Goal: Task Accomplishment & Management: Manage account settings

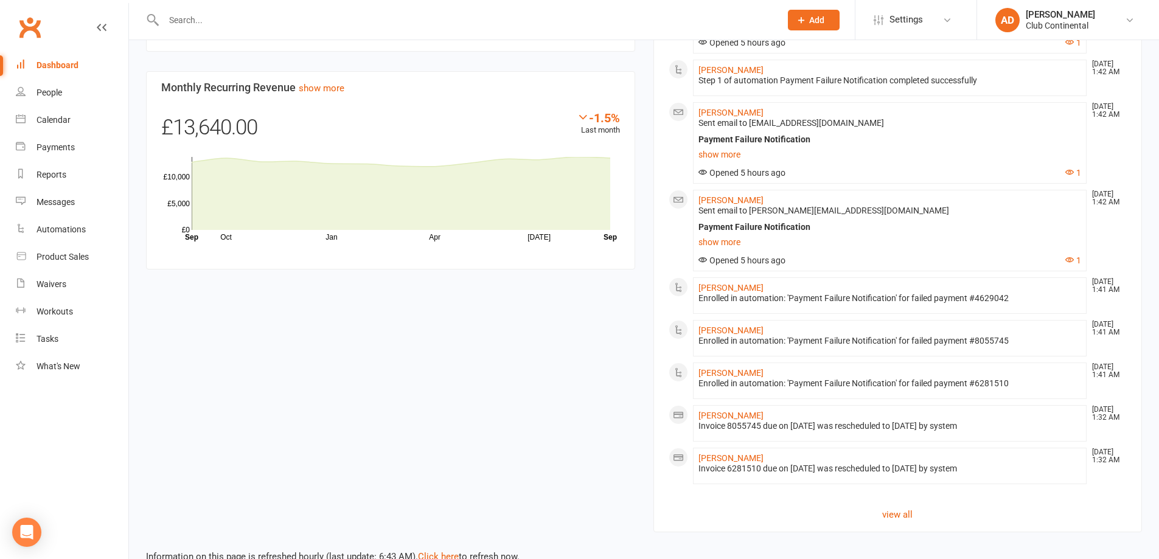
scroll to position [731, 0]
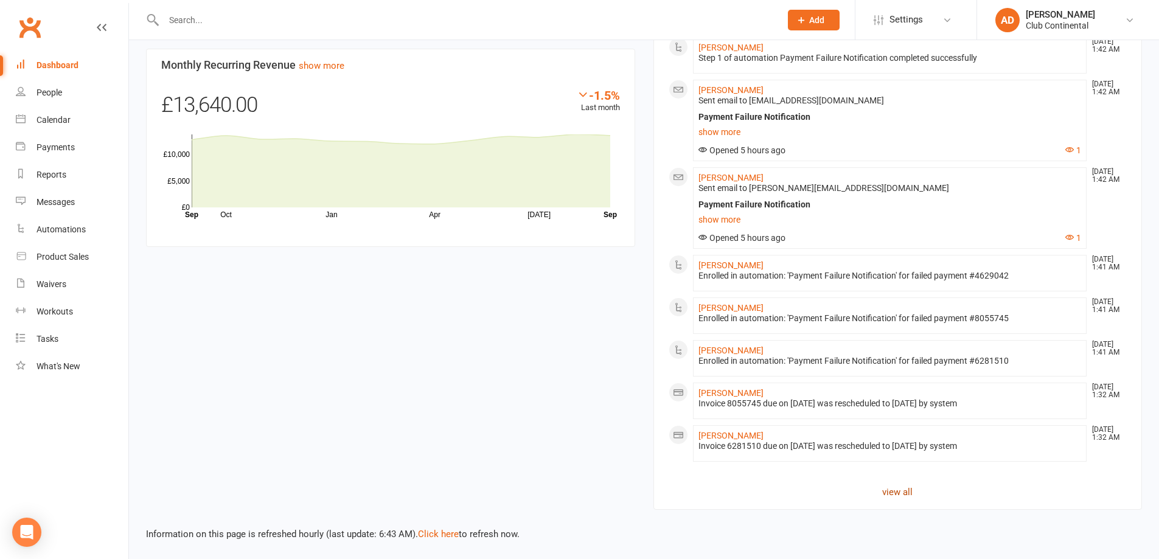
click at [903, 496] on link "view all" at bounding box center [898, 492] width 459 height 15
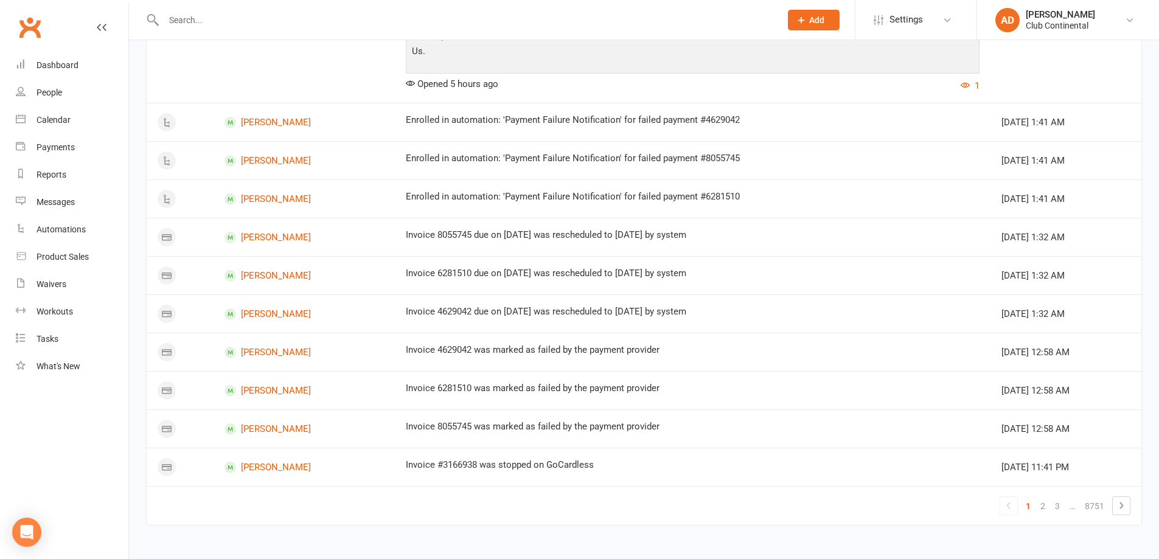
scroll to position [1191, 0]
click at [1042, 503] on link "2" at bounding box center [1042, 504] width 15 height 17
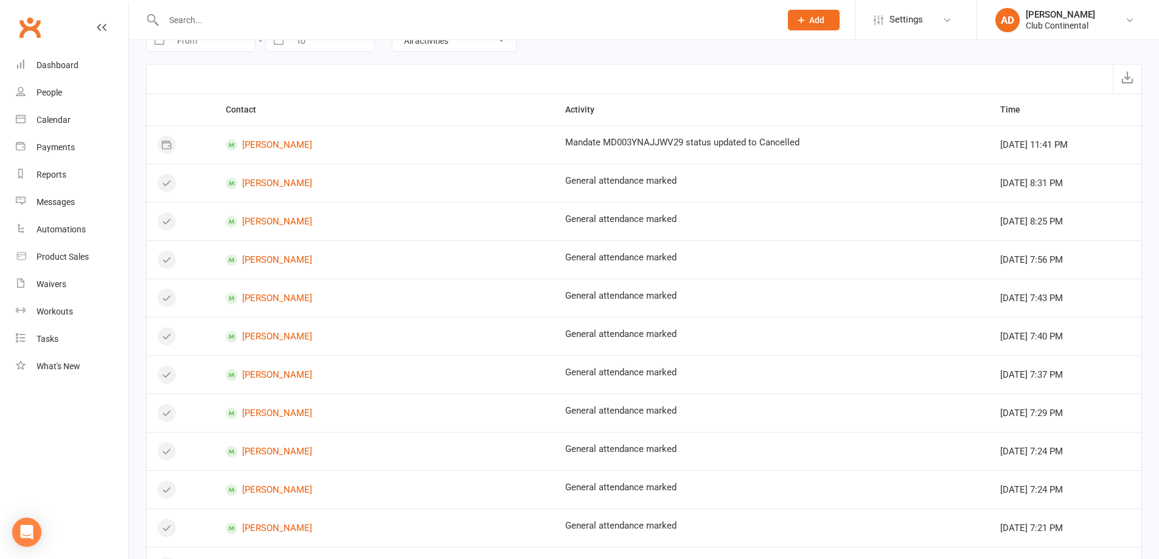
scroll to position [0, 0]
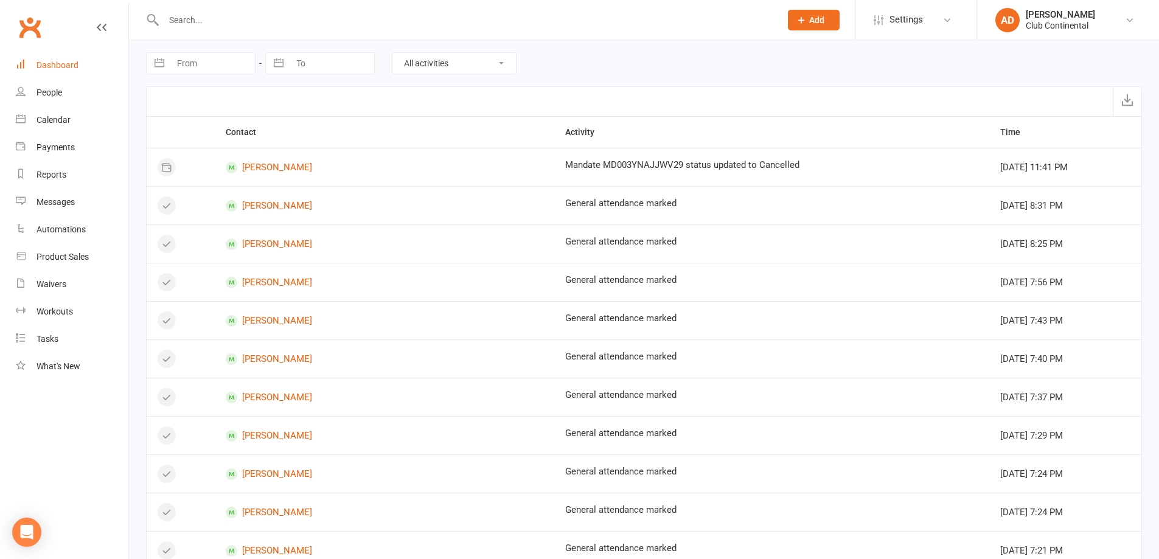
click at [40, 63] on div "Dashboard" at bounding box center [58, 65] width 42 height 10
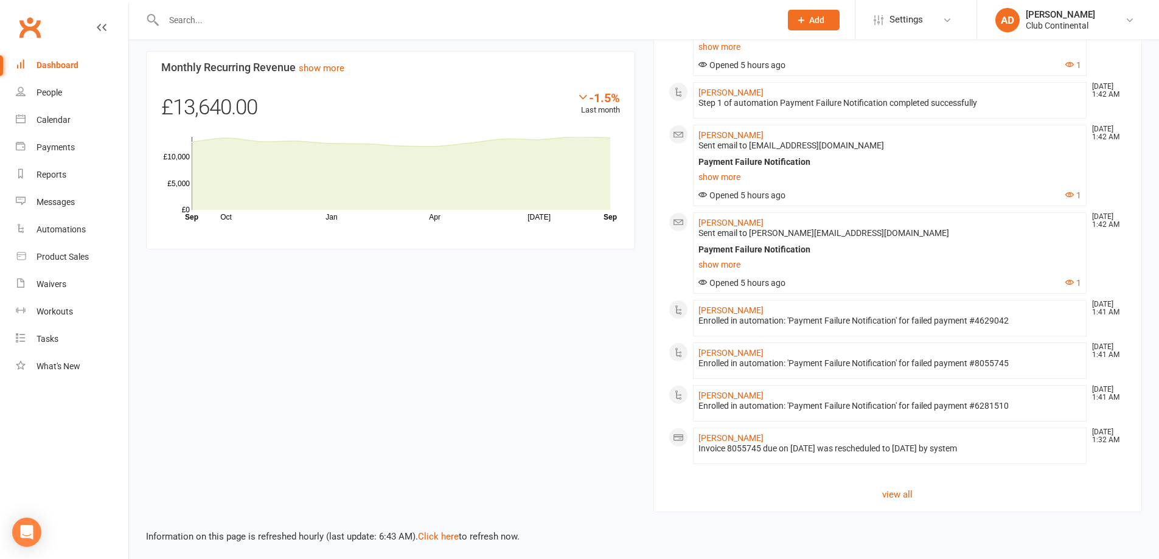
scroll to position [731, 0]
click at [908, 495] on link "view all" at bounding box center [898, 492] width 459 height 15
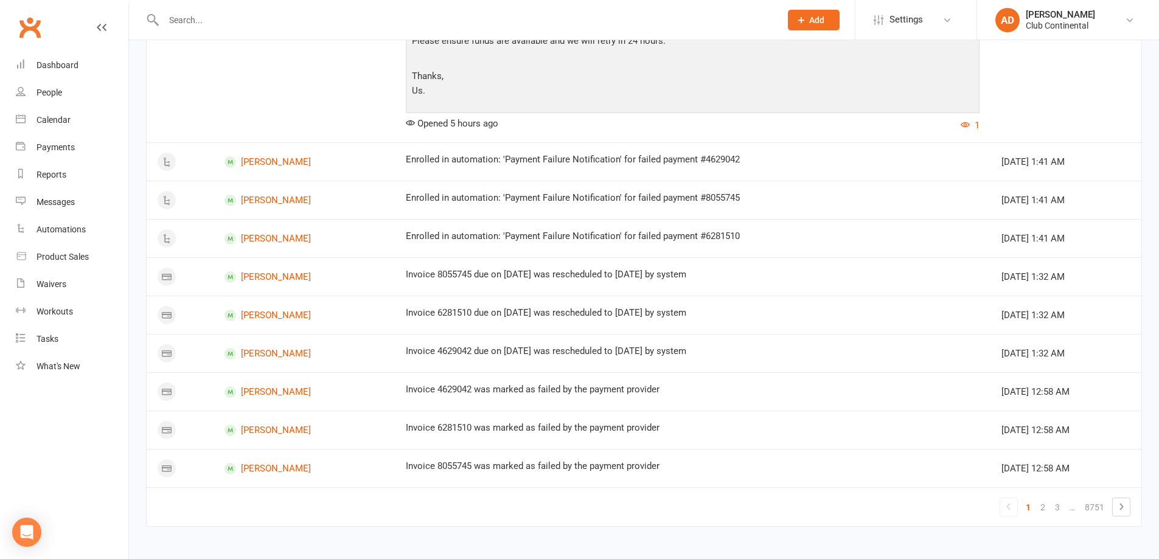
scroll to position [1191, 0]
click at [1060, 506] on link "3" at bounding box center [1057, 504] width 15 height 17
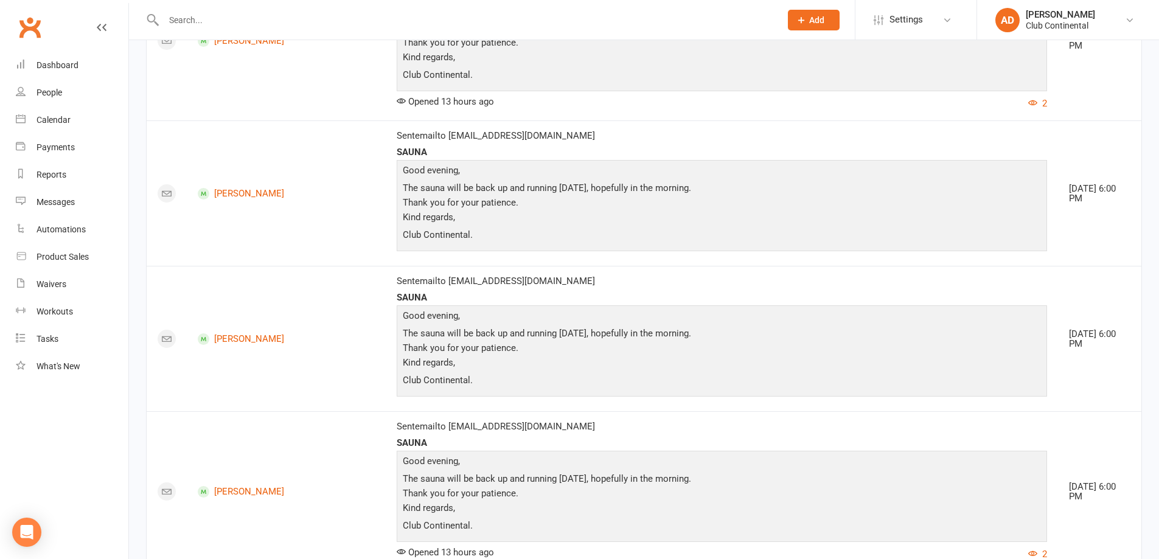
scroll to position [1643, 0]
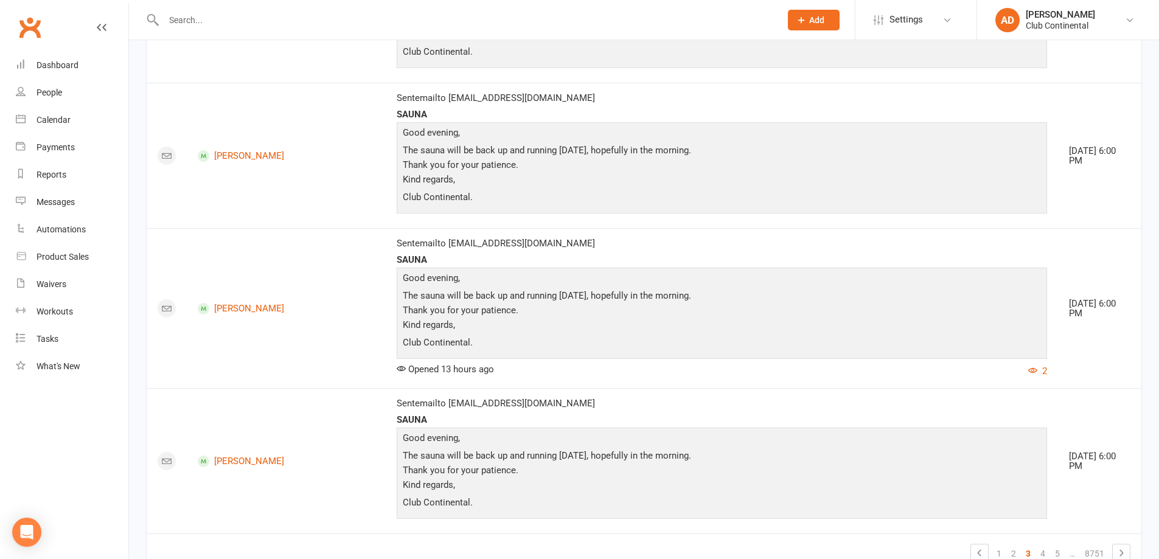
click at [1052, 545] on link "5" at bounding box center [1057, 553] width 15 height 17
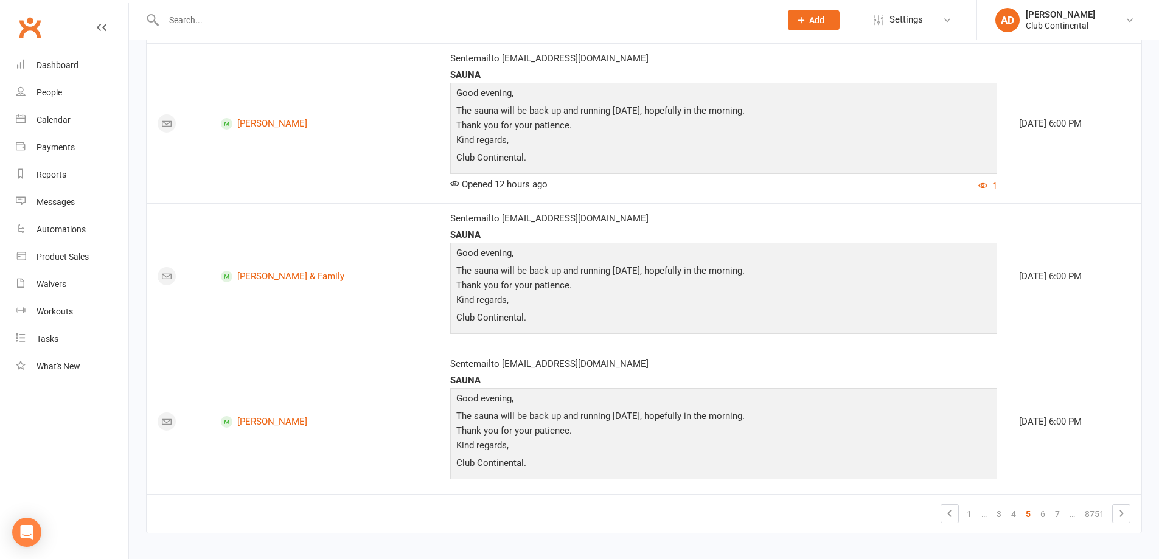
scroll to position [3488, 0]
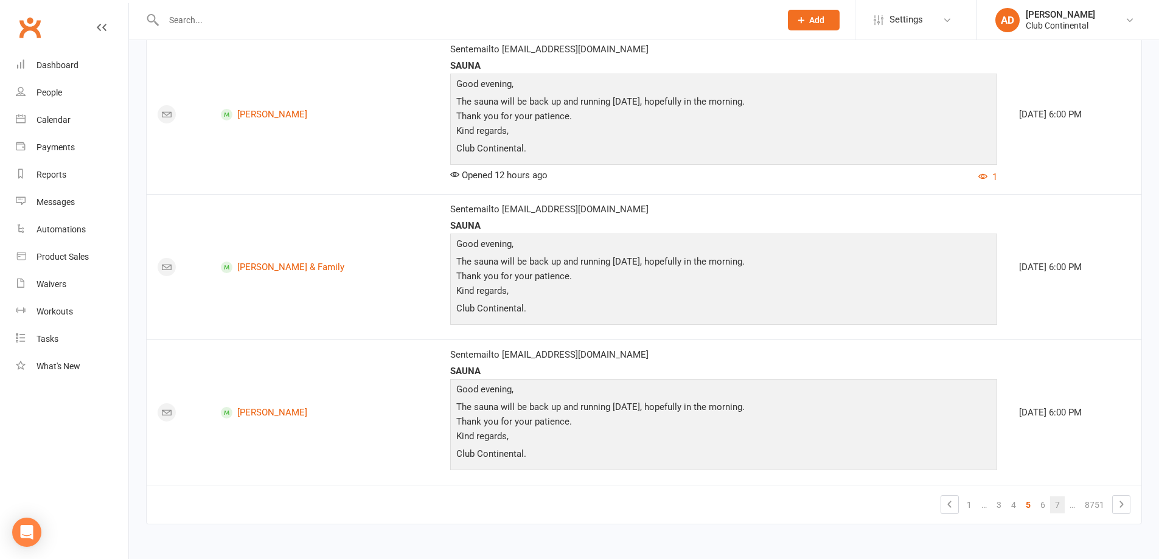
click at [1053, 503] on link "7" at bounding box center [1057, 504] width 15 height 17
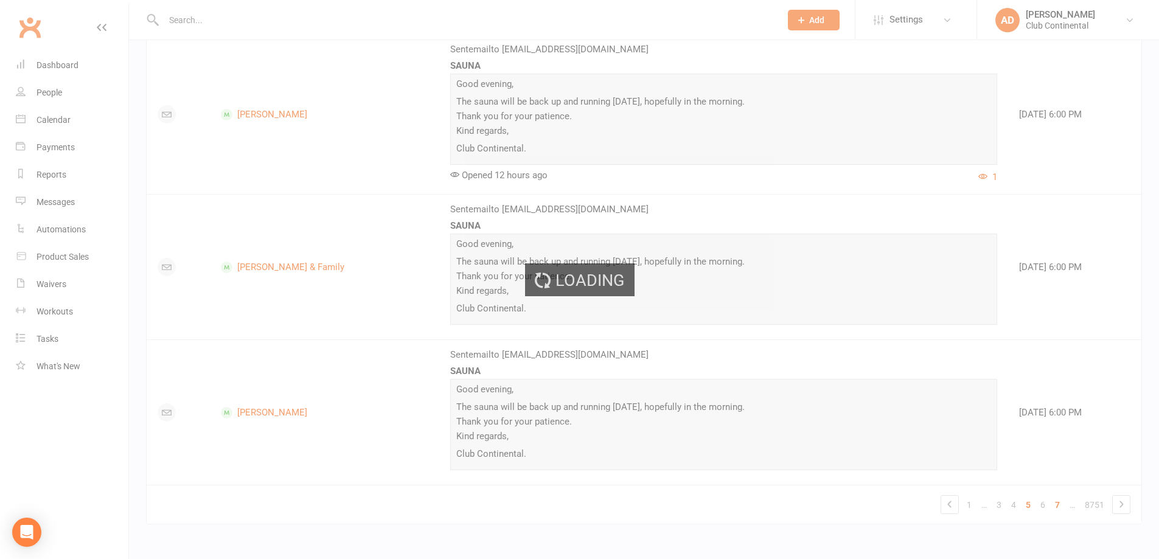
scroll to position [3244, 0]
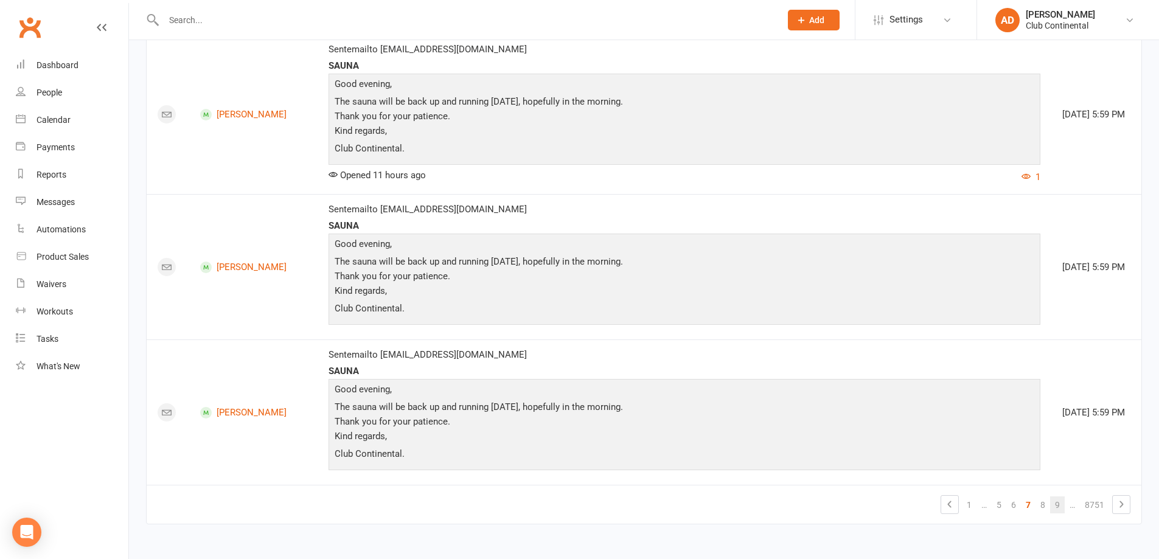
click at [1056, 510] on link "9" at bounding box center [1057, 504] width 15 height 17
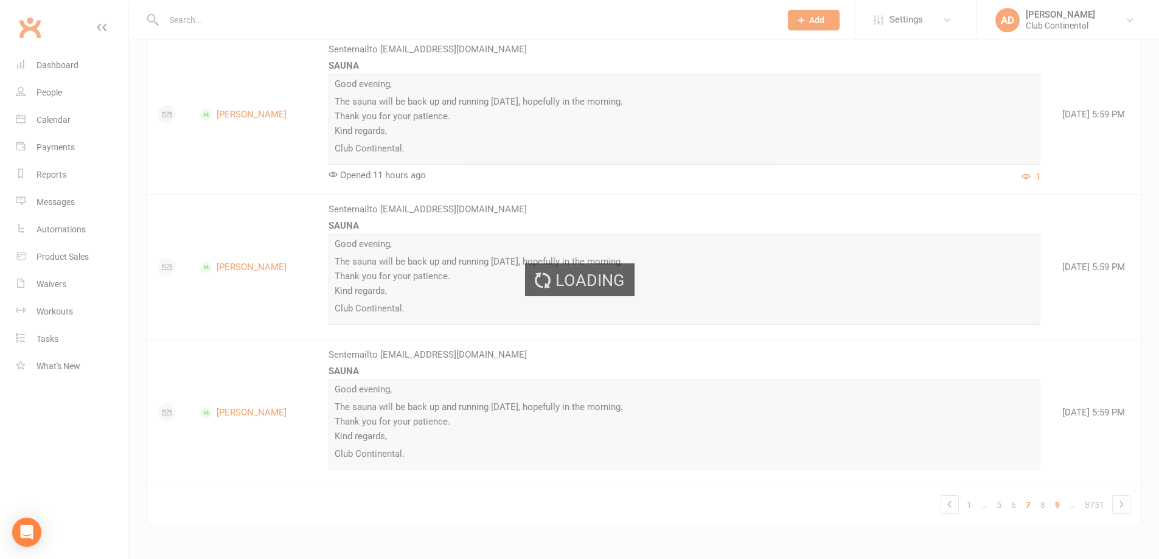
scroll to position [3157, 0]
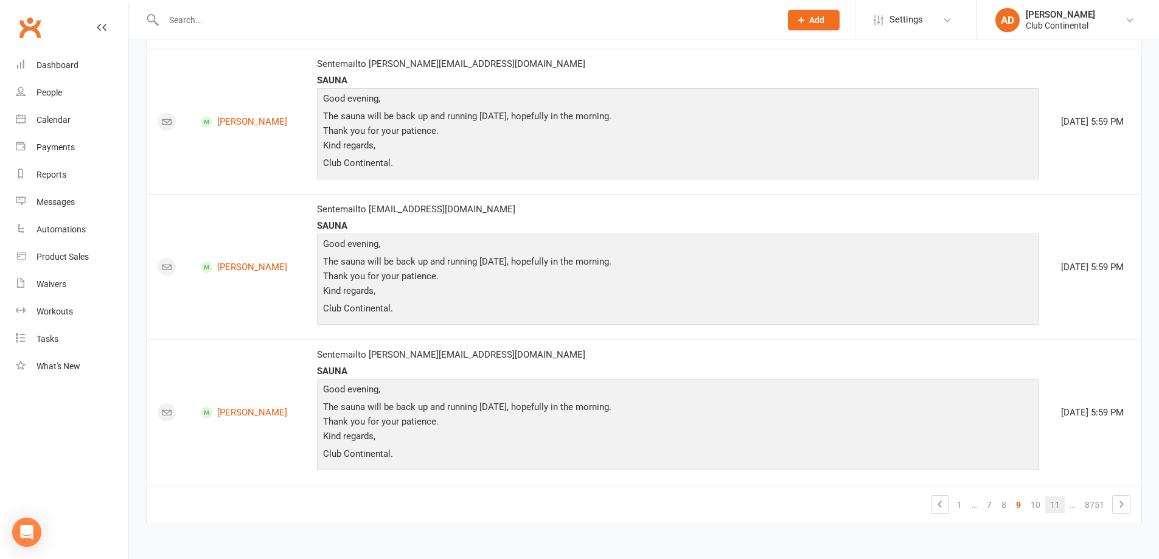
click at [1059, 503] on link "11" at bounding box center [1054, 504] width 19 height 17
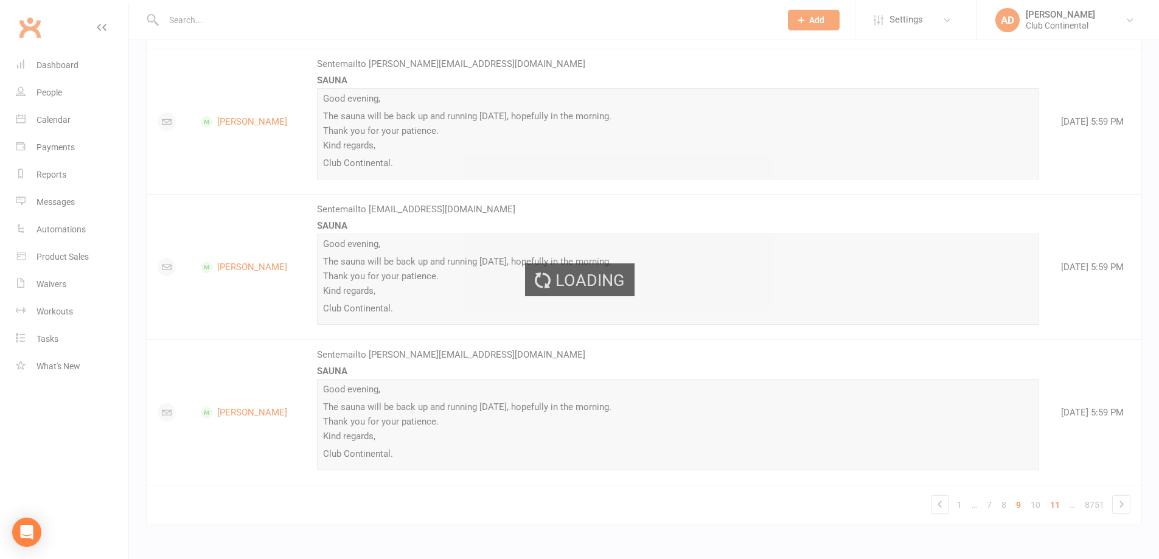
scroll to position [3387, 0]
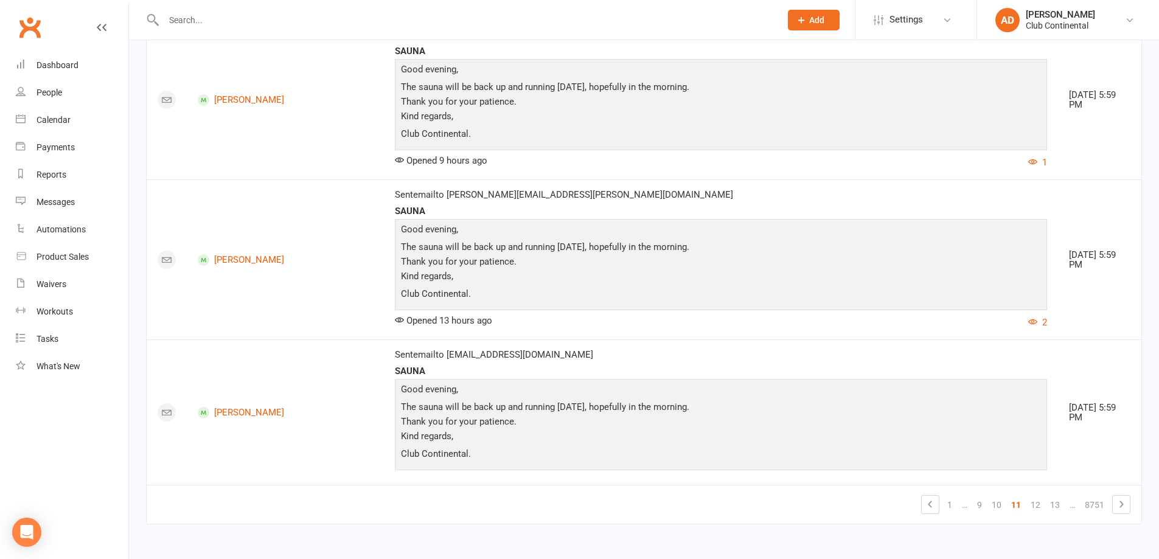
click at [1058, 502] on link "13" at bounding box center [1054, 504] width 19 height 17
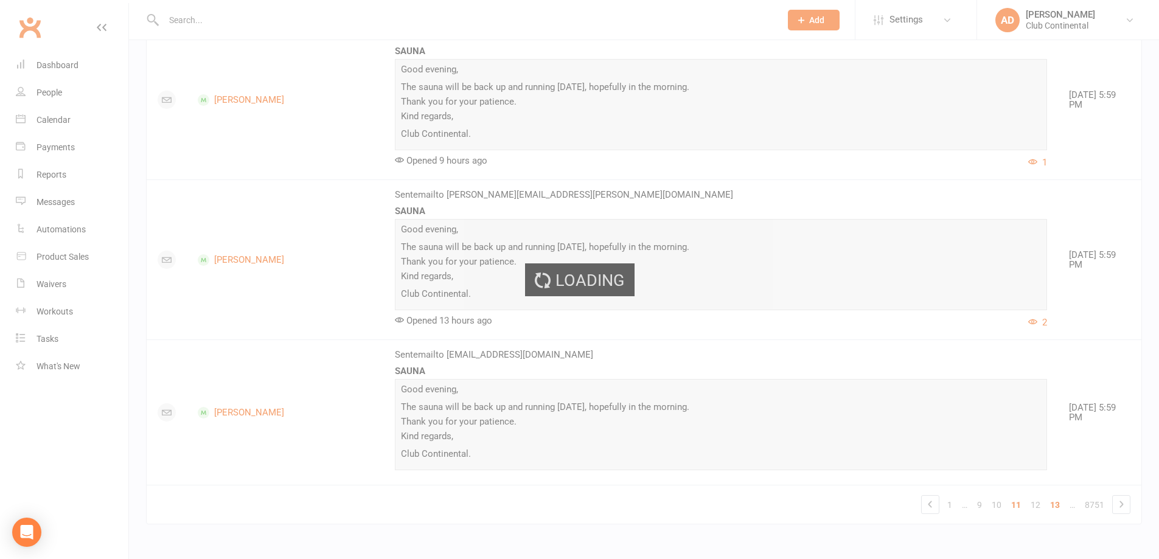
scroll to position [3293, 0]
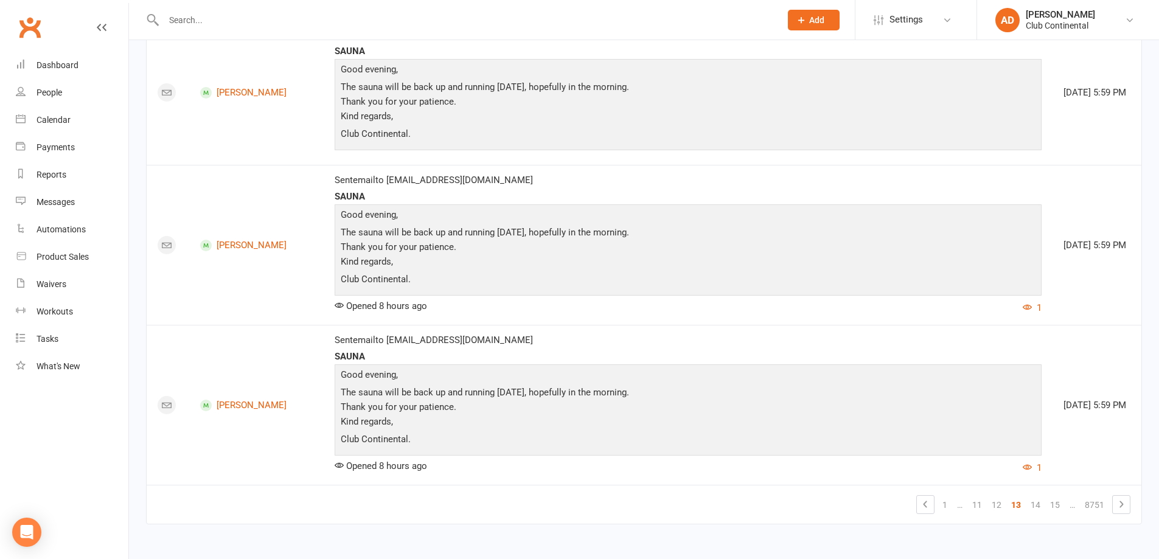
click at [1058, 502] on link "15" at bounding box center [1054, 504] width 19 height 17
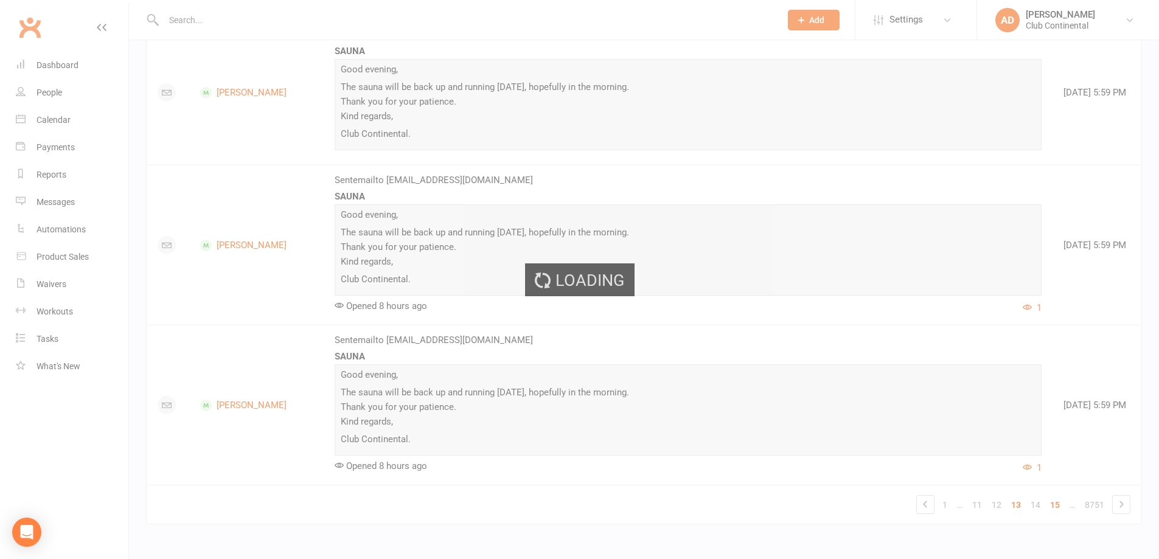
scroll to position [3400, 0]
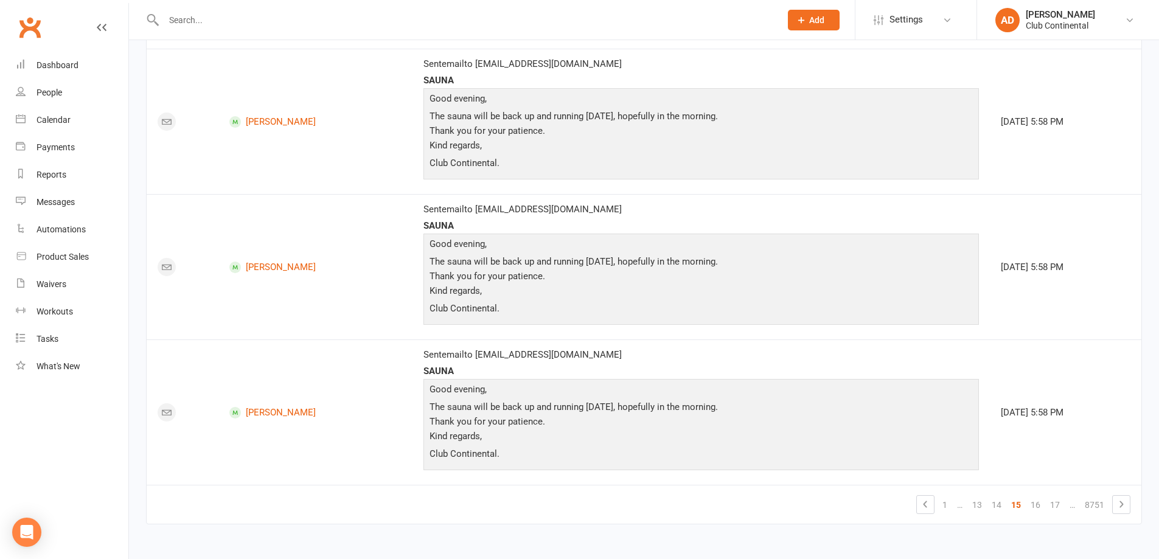
click at [1058, 502] on link "17" at bounding box center [1054, 504] width 19 height 17
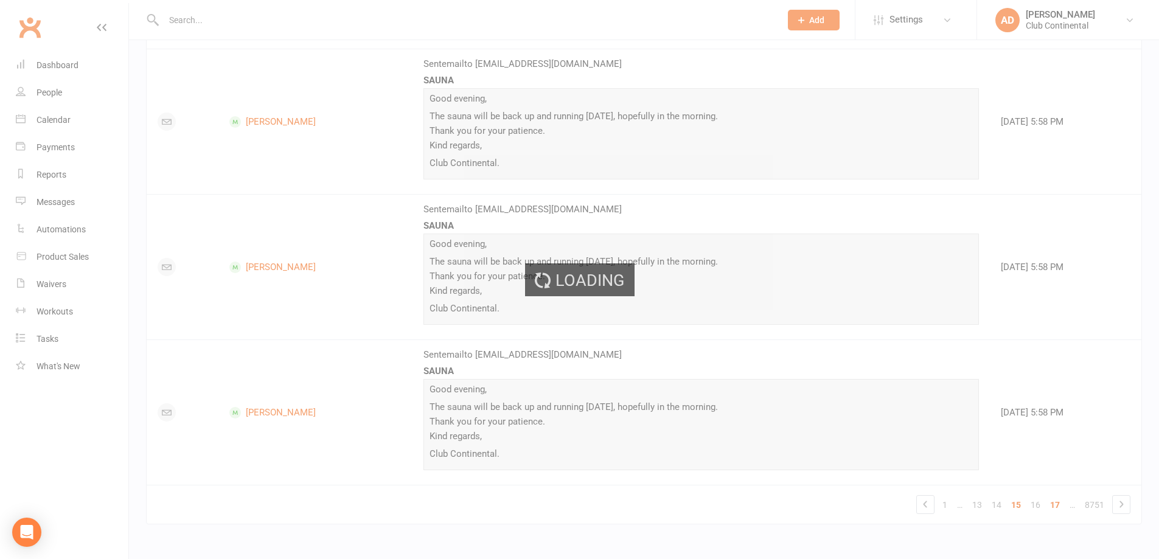
scroll to position [3186, 0]
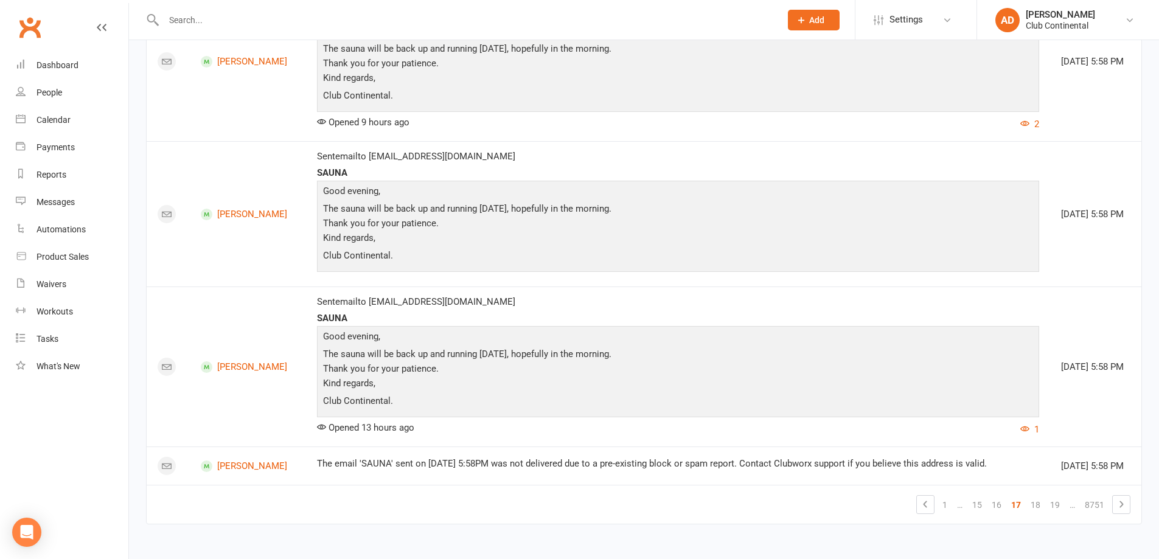
click at [1058, 502] on link "19" at bounding box center [1054, 504] width 19 height 17
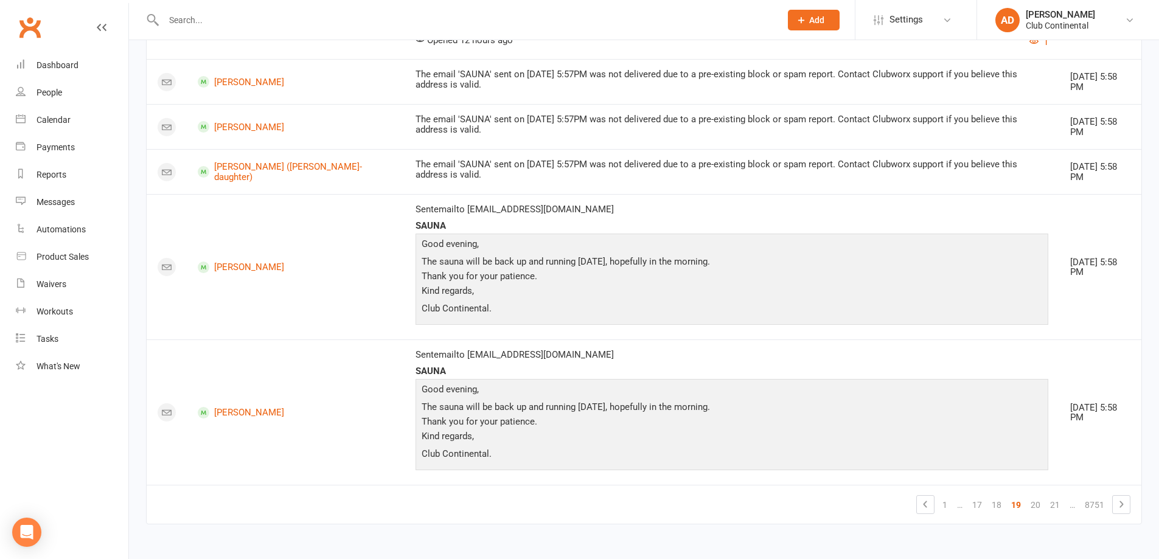
scroll to position [3157, 0]
click at [1058, 502] on link "21" at bounding box center [1054, 504] width 19 height 17
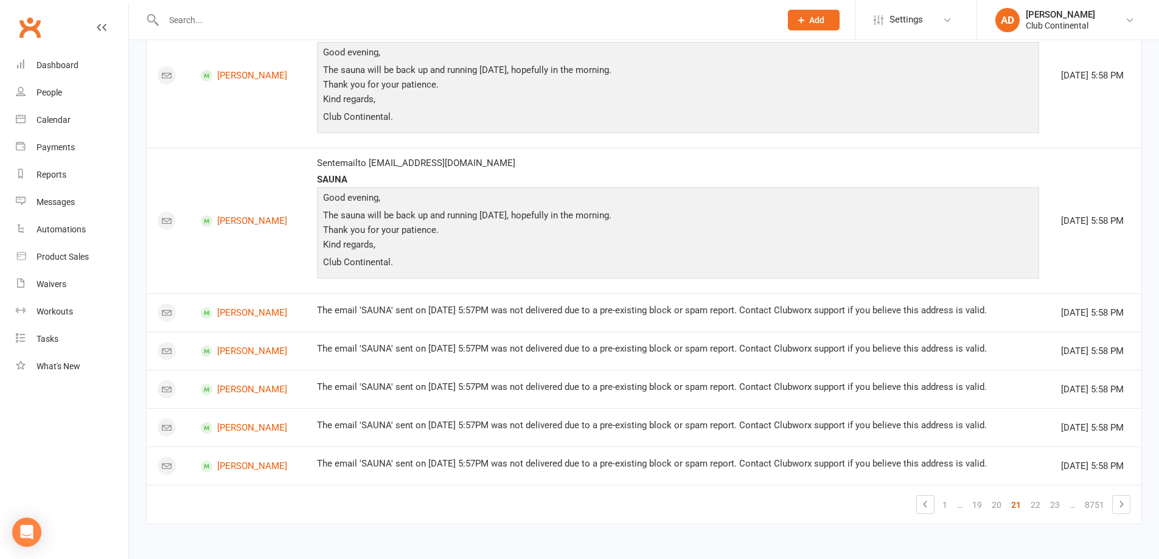
scroll to position [2909, 0]
click at [1033, 504] on link "22" at bounding box center [1035, 504] width 19 height 17
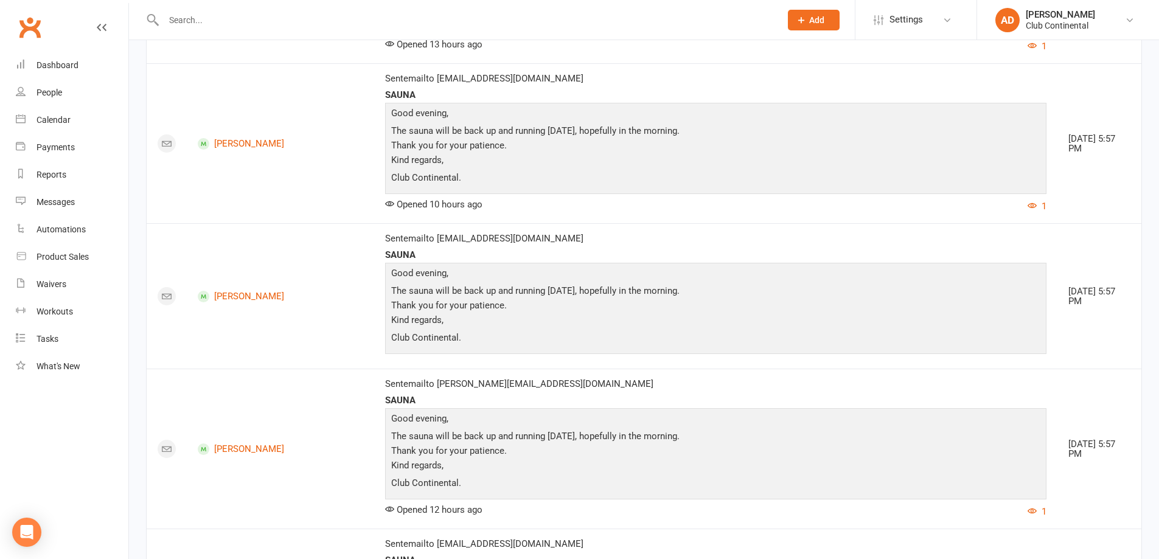
scroll to position [3244, 0]
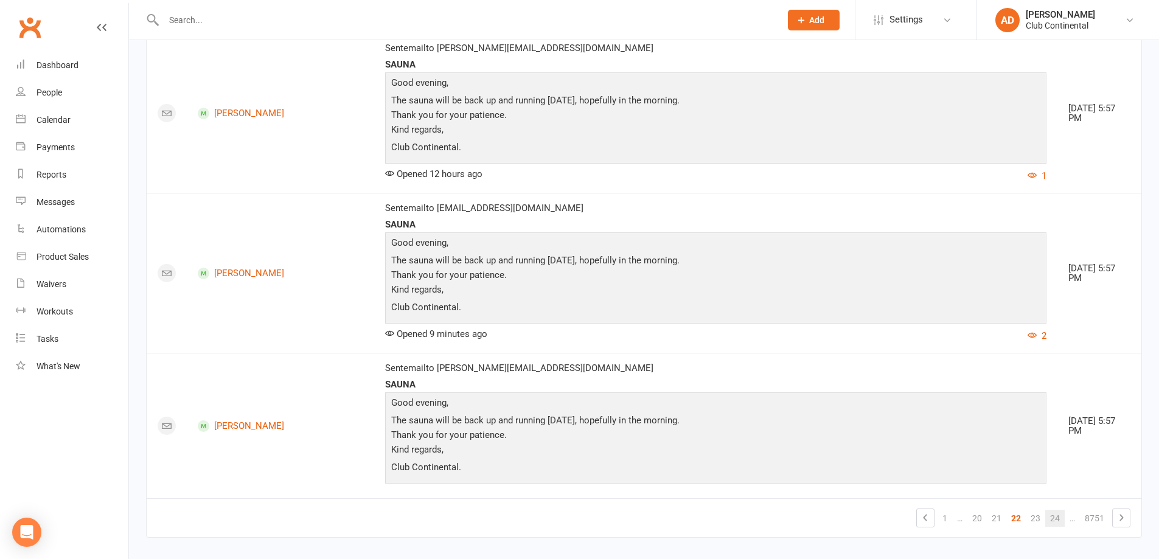
click at [1051, 510] on link "24" at bounding box center [1054, 518] width 19 height 17
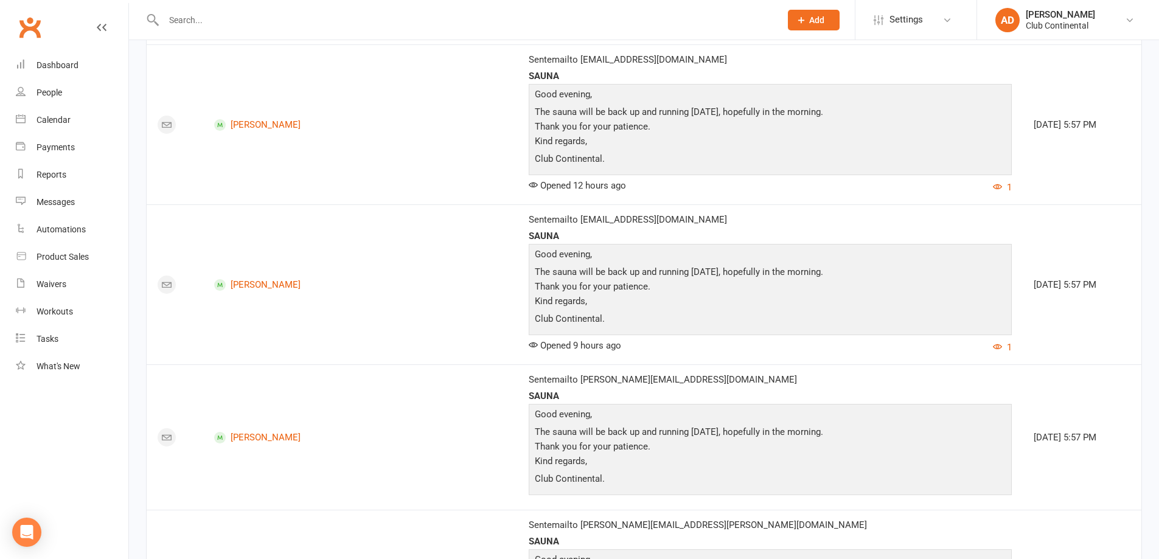
scroll to position [3429, 0]
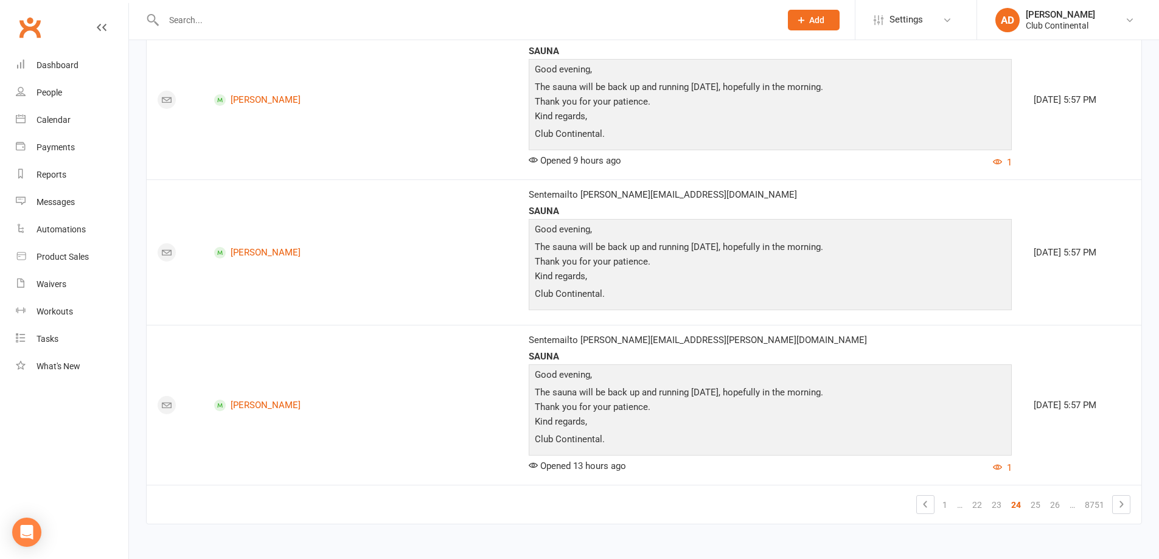
click at [1051, 506] on link "26" at bounding box center [1054, 504] width 19 height 17
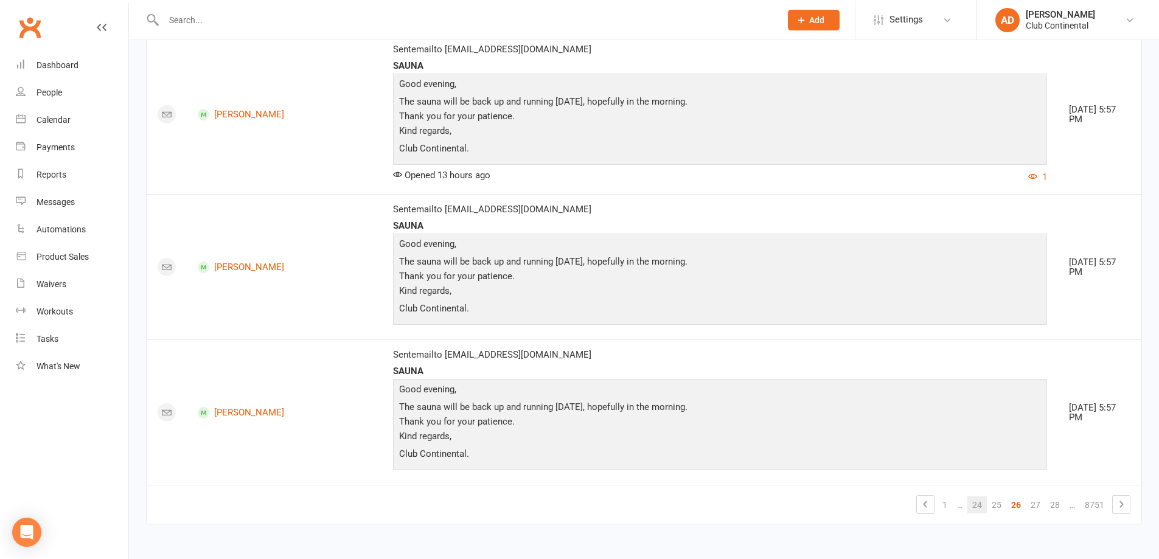
scroll to position [3244, 0]
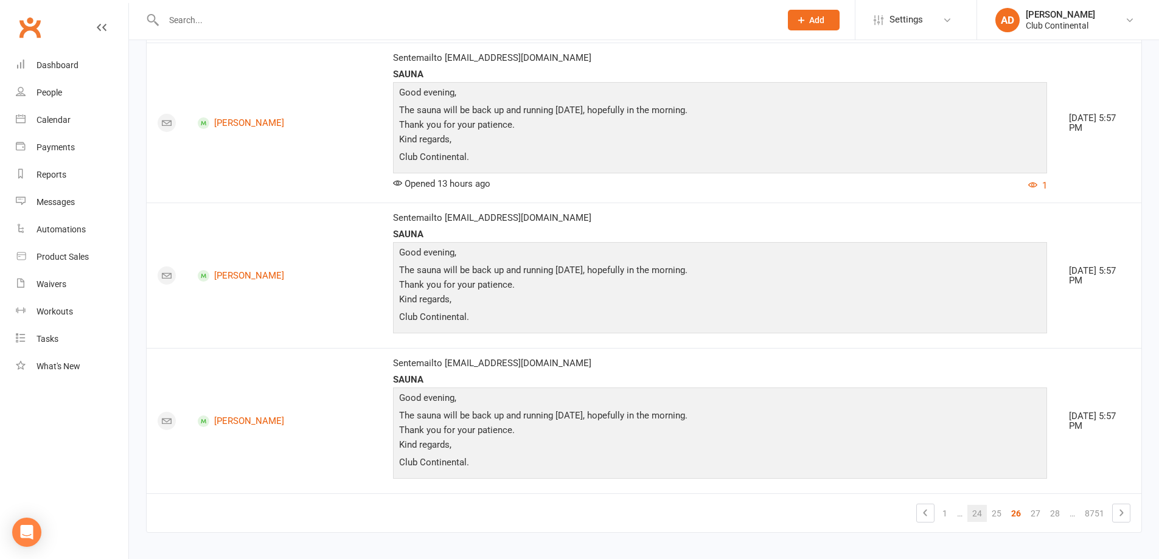
click at [1051, 506] on link "28" at bounding box center [1054, 513] width 19 height 17
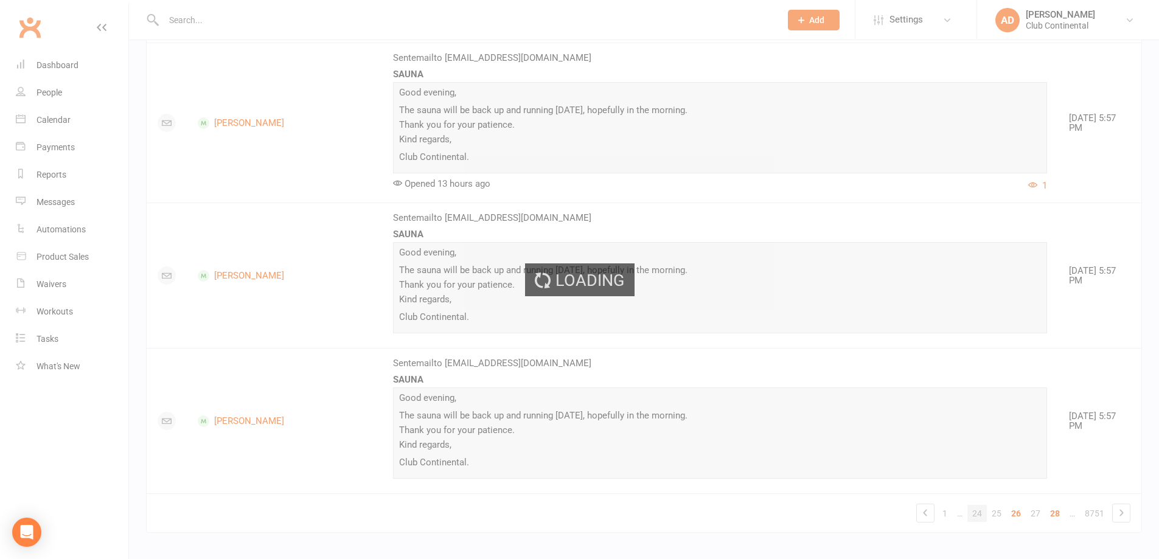
scroll to position [3488, 0]
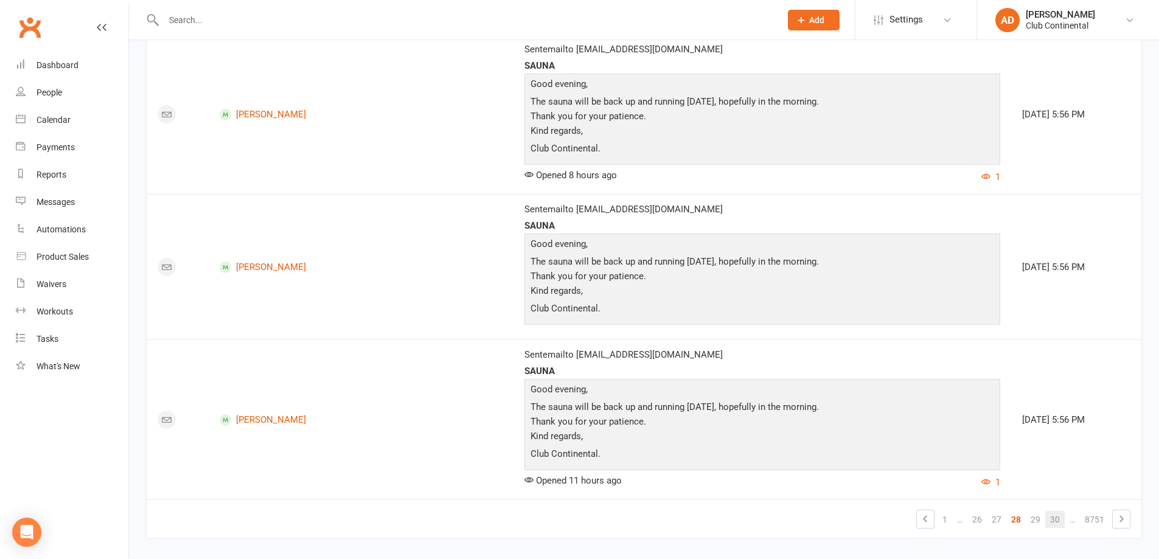
click at [1052, 516] on link "30" at bounding box center [1054, 519] width 19 height 17
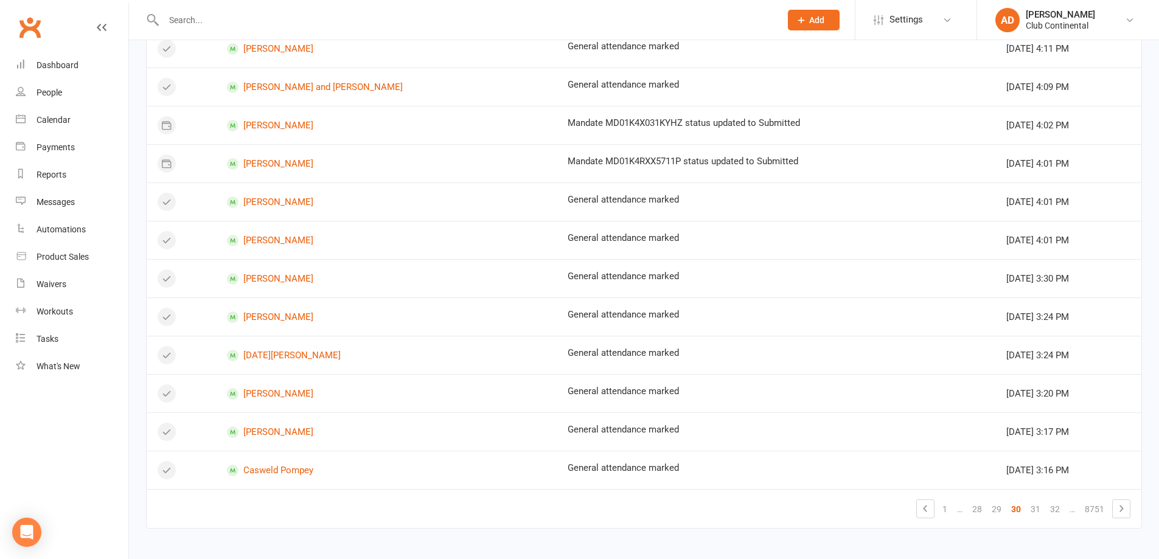
scroll to position [621, 0]
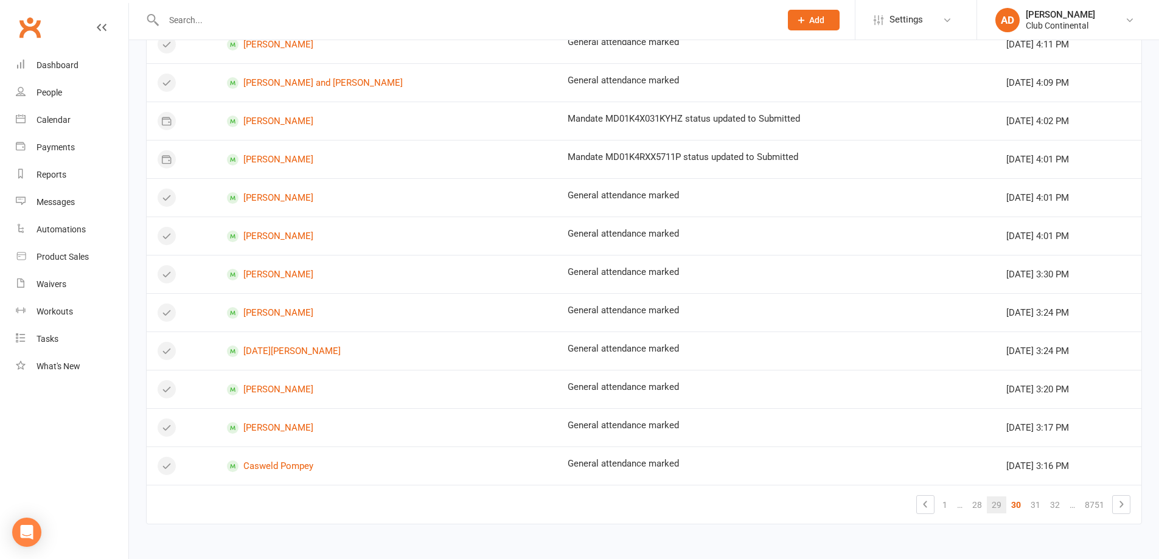
click at [998, 505] on link "29" at bounding box center [996, 504] width 19 height 17
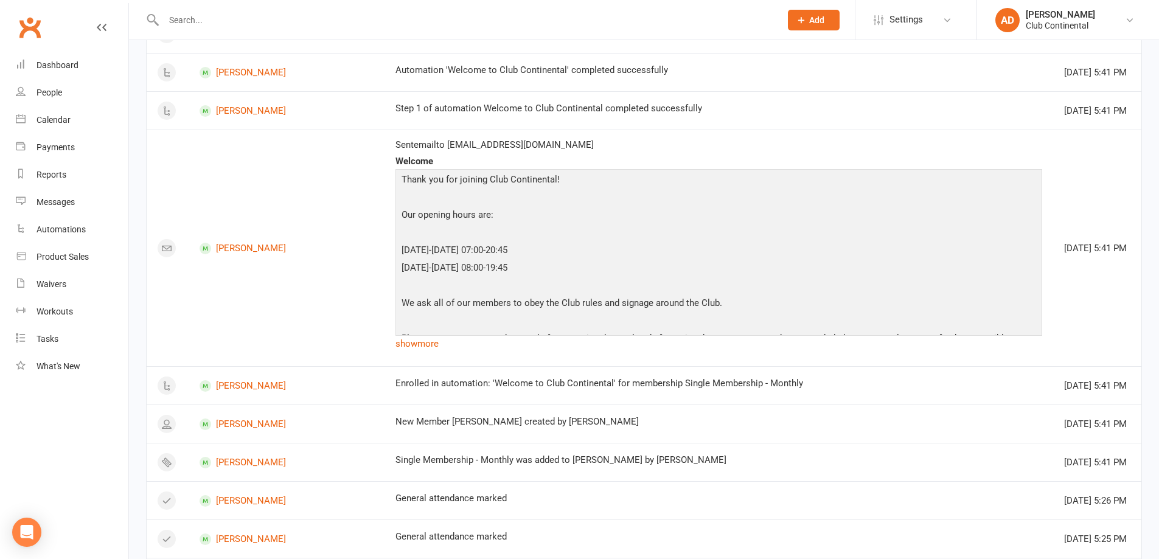
scroll to position [2385, 0]
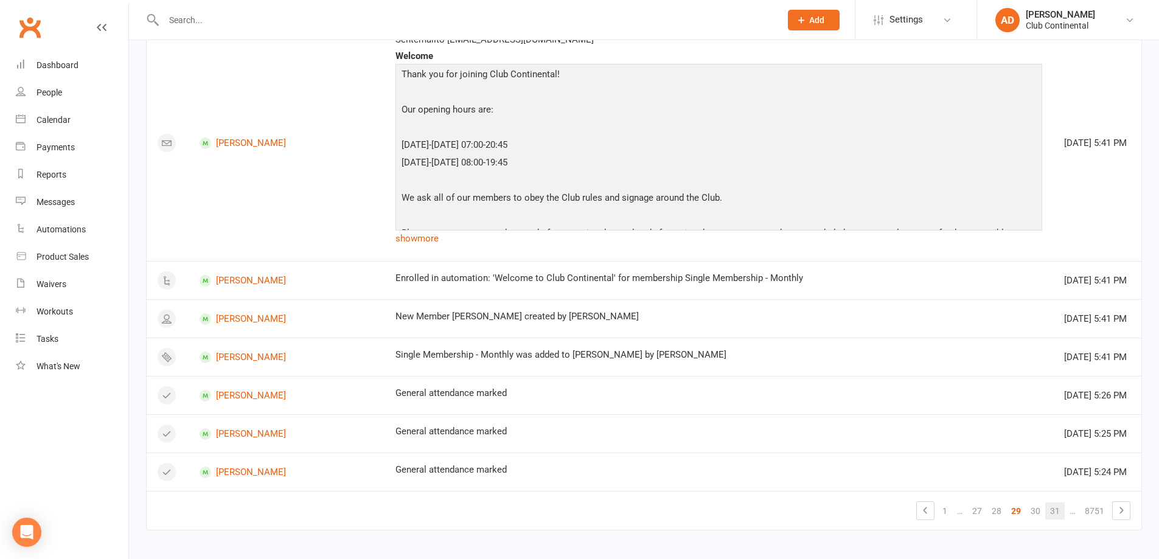
click at [1050, 513] on link "31" at bounding box center [1054, 511] width 19 height 17
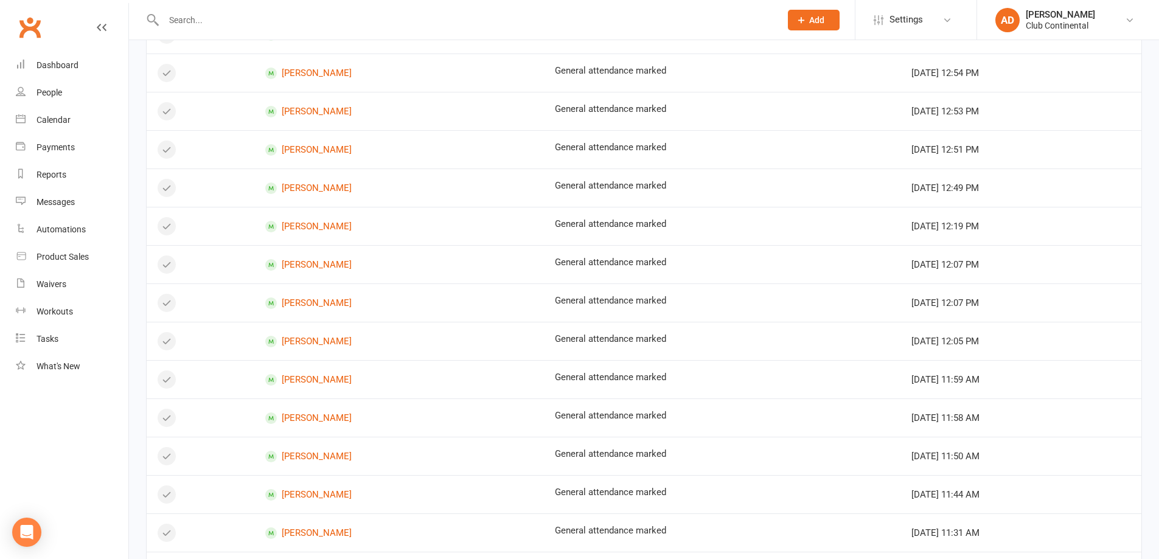
scroll to position [621, 0]
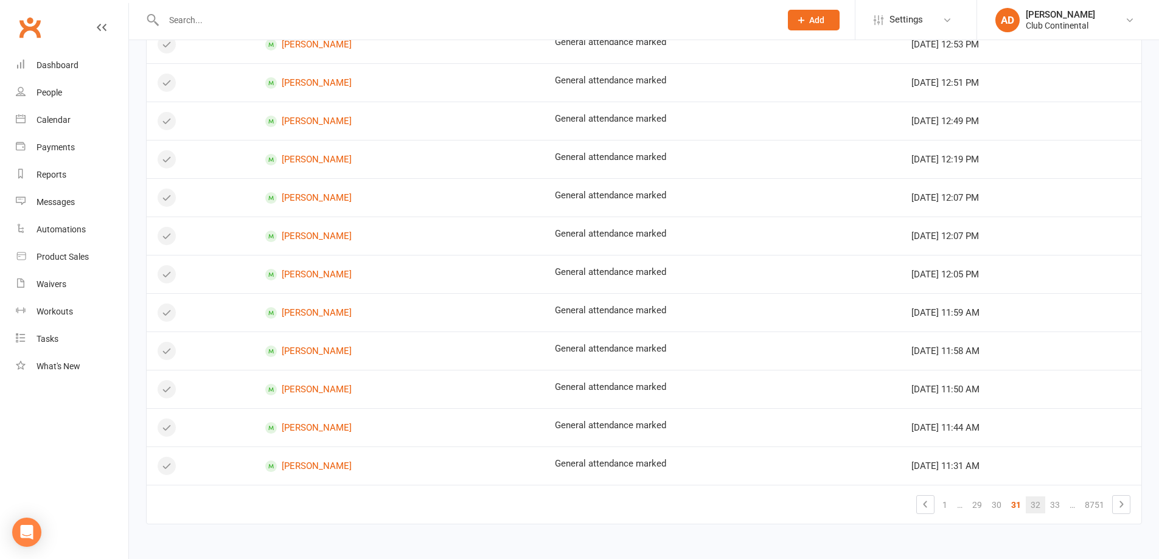
click at [1035, 509] on link "32" at bounding box center [1035, 504] width 19 height 17
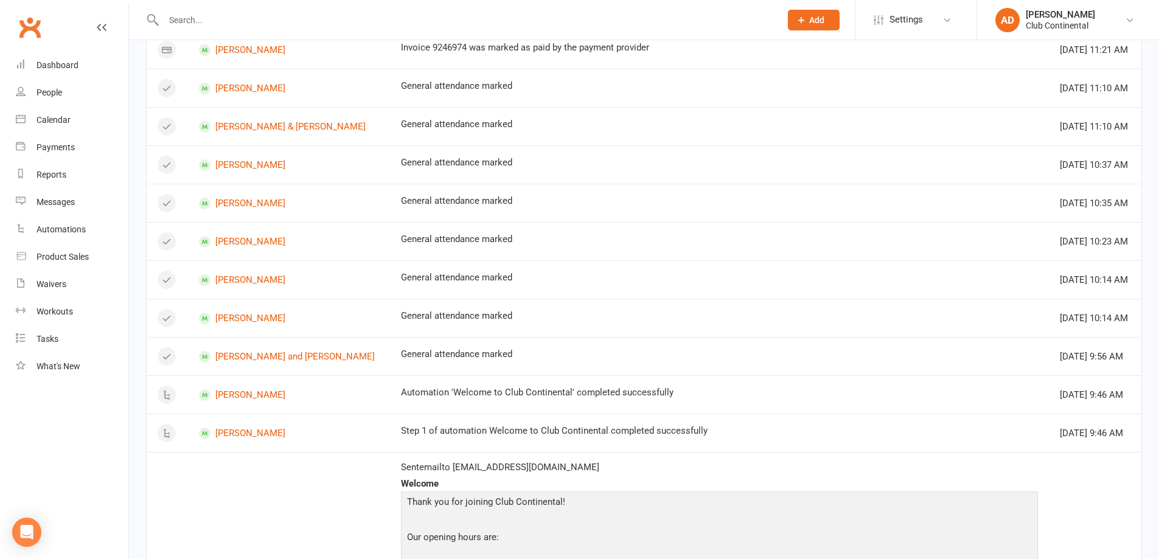
scroll to position [0, 0]
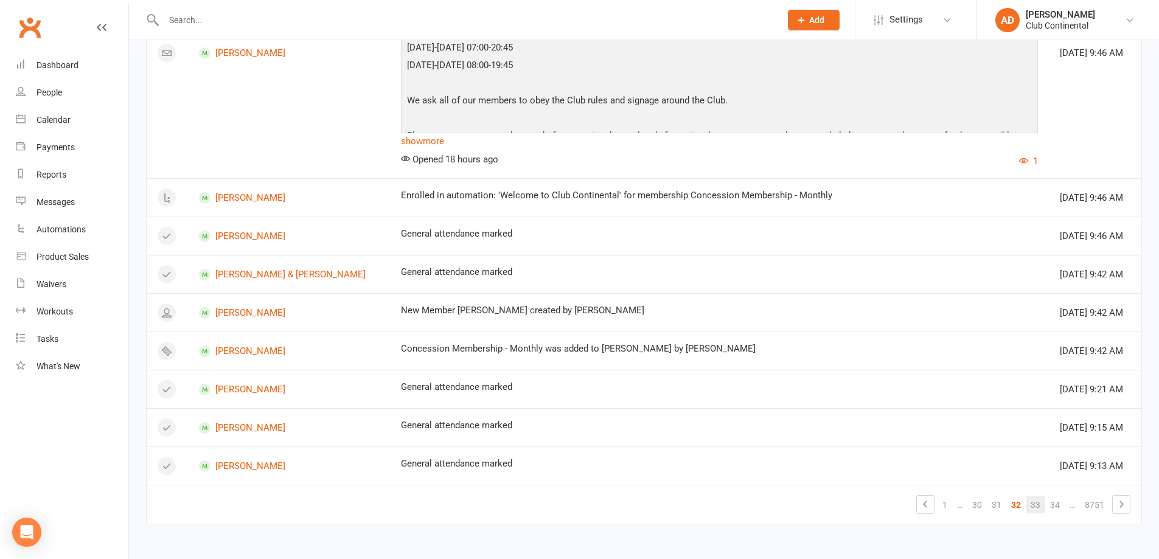
click at [1029, 506] on link "33" at bounding box center [1035, 504] width 19 height 17
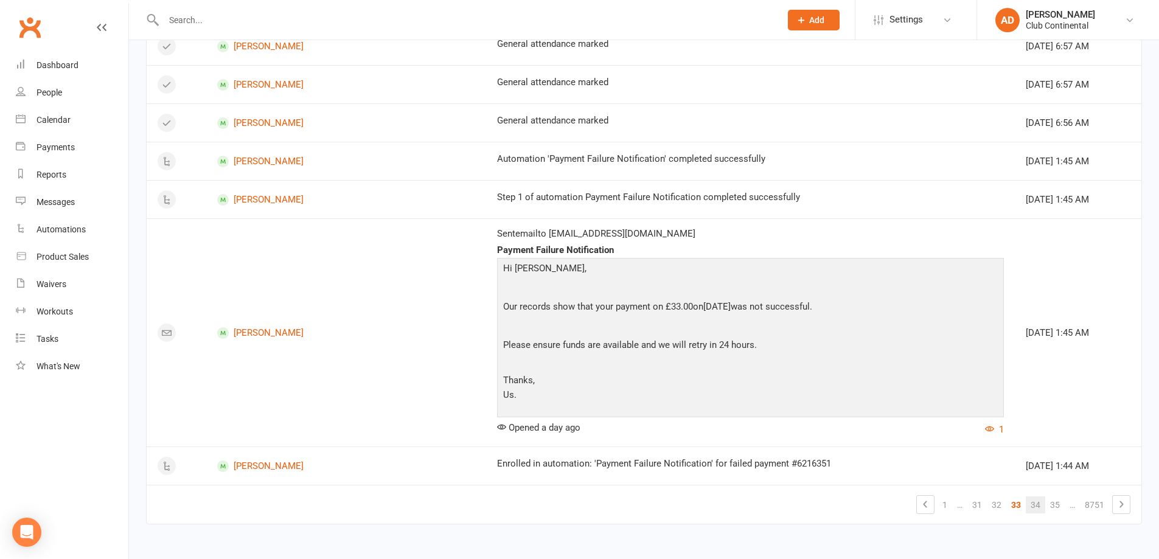
click at [1034, 500] on link "34" at bounding box center [1035, 504] width 19 height 17
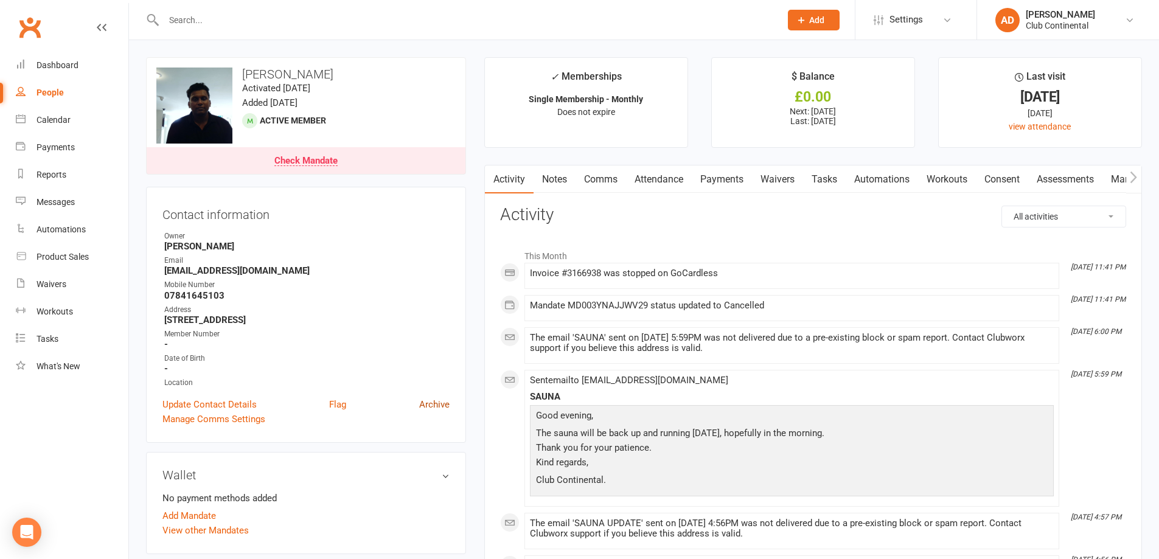
click at [438, 401] on link "Archive" at bounding box center [434, 404] width 30 height 15
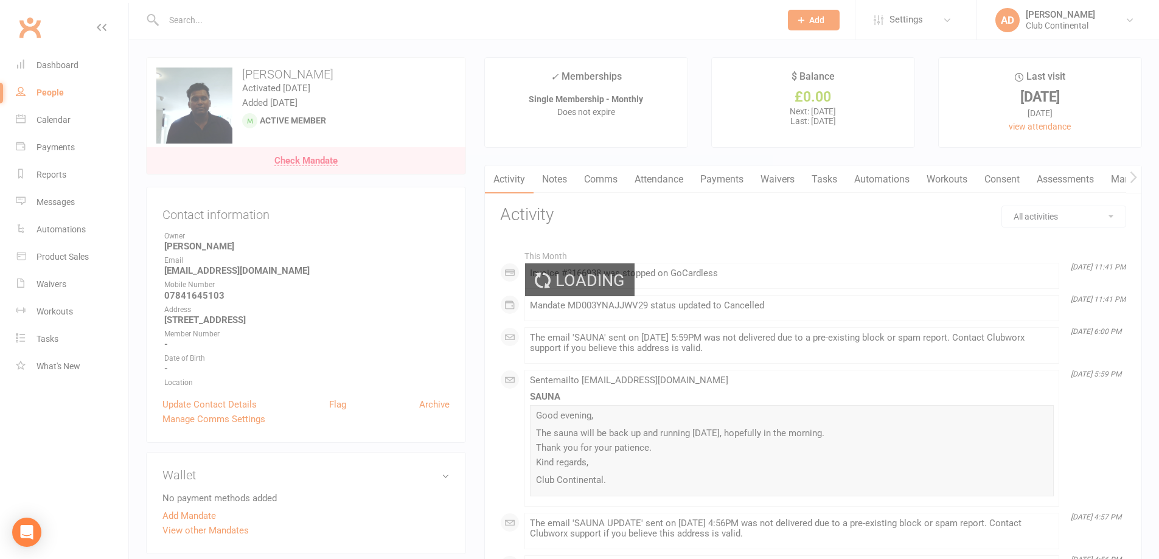
select select "100"
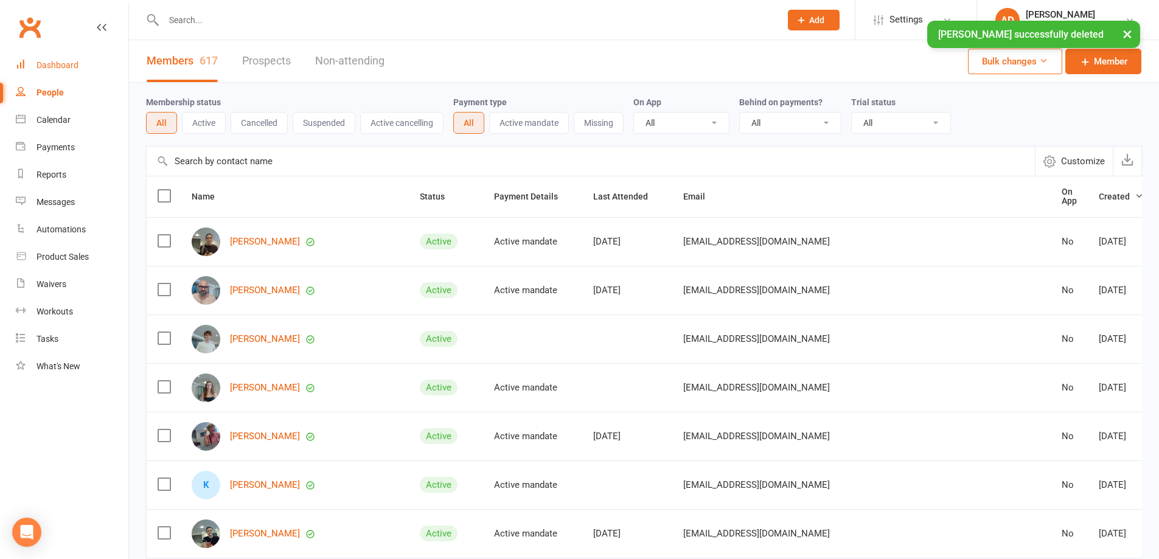
click at [61, 63] on div "Dashboard" at bounding box center [58, 65] width 42 height 10
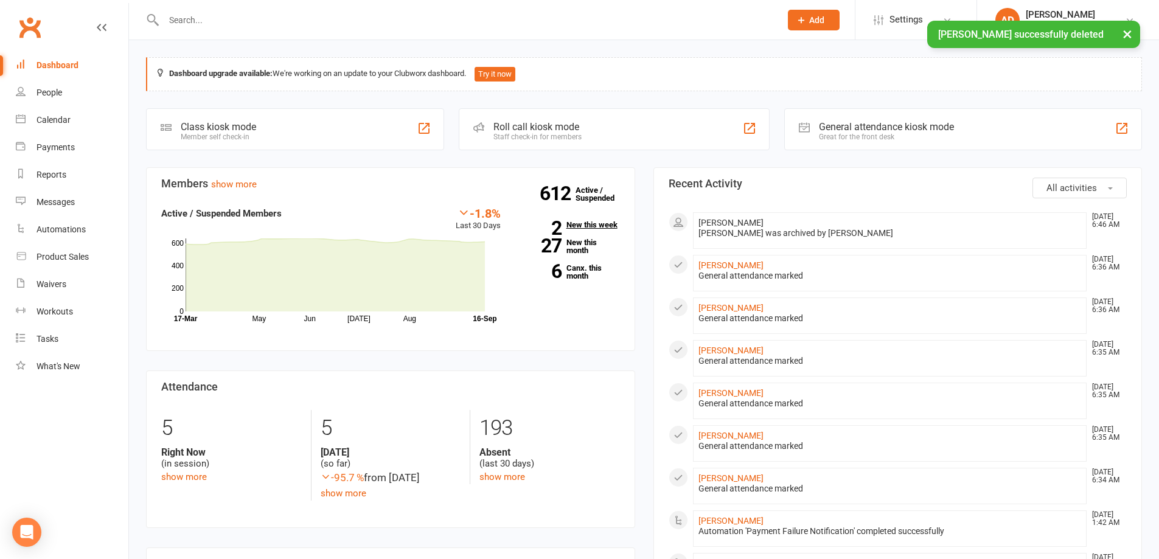
click at [589, 221] on link "2 New this week" at bounding box center [569, 225] width 101 height 8
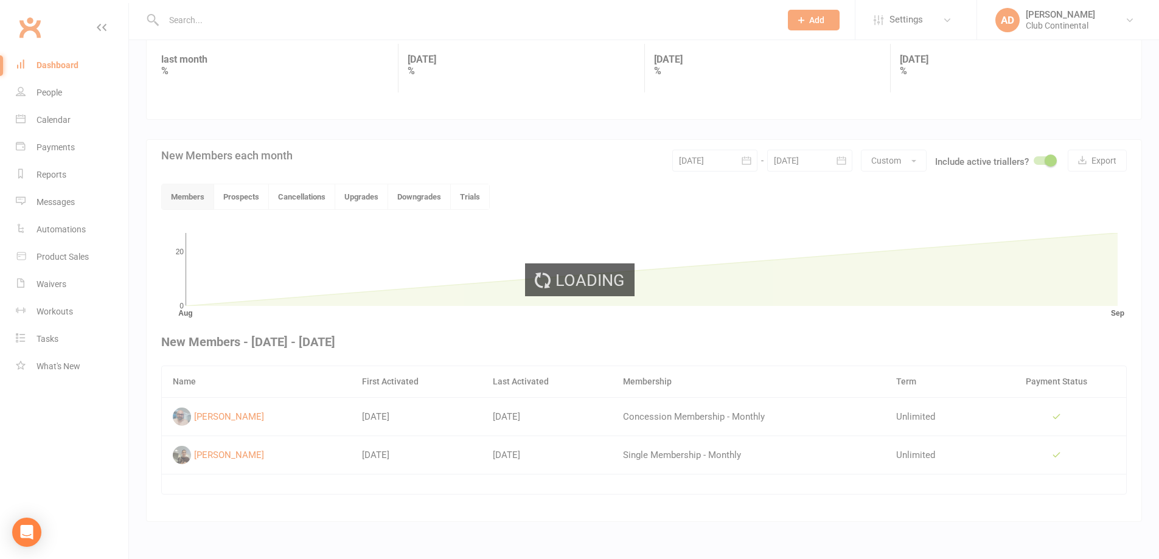
scroll to position [181, 0]
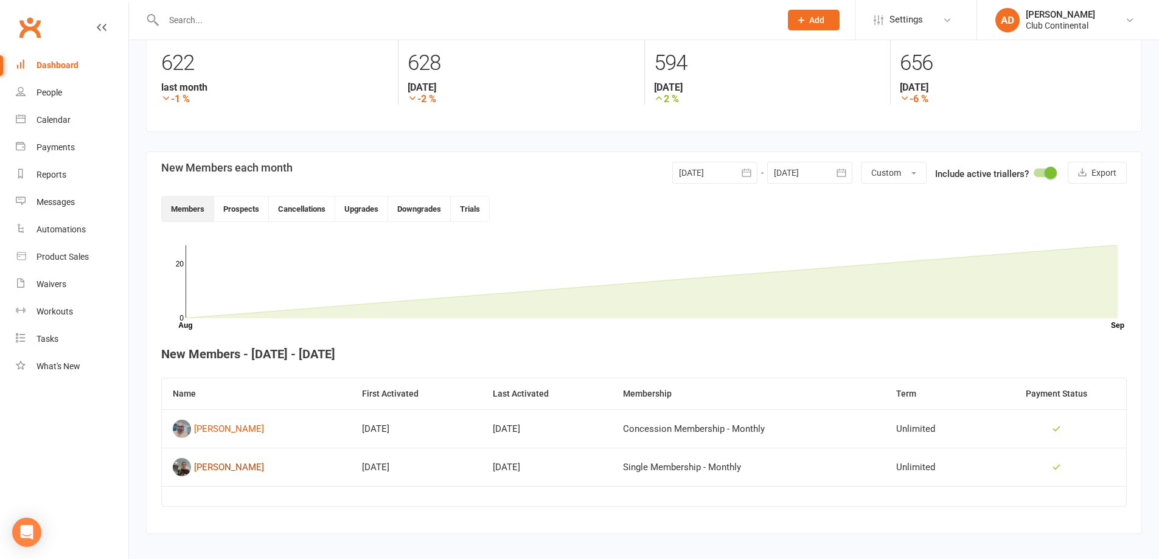
click at [243, 468] on div "Fiona Hardie" at bounding box center [229, 467] width 70 height 18
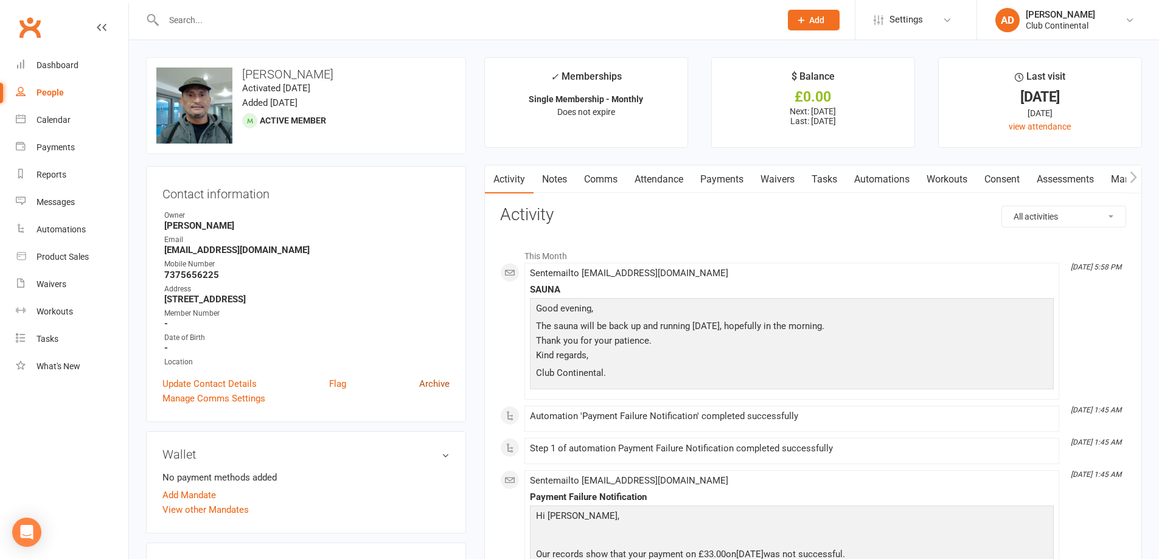
click at [426, 381] on link "Archive" at bounding box center [434, 384] width 30 height 15
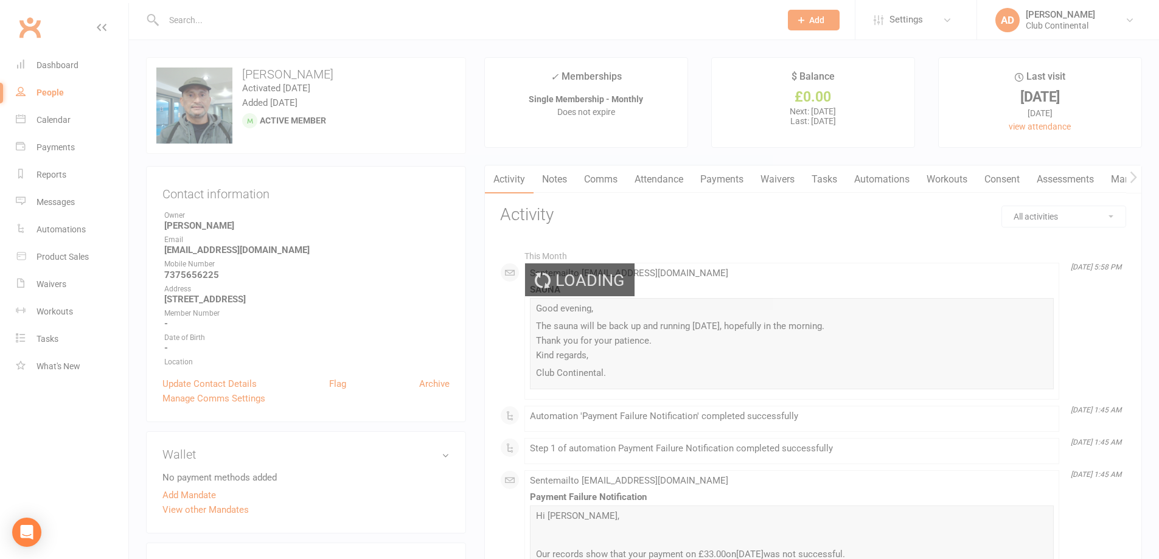
select select "100"
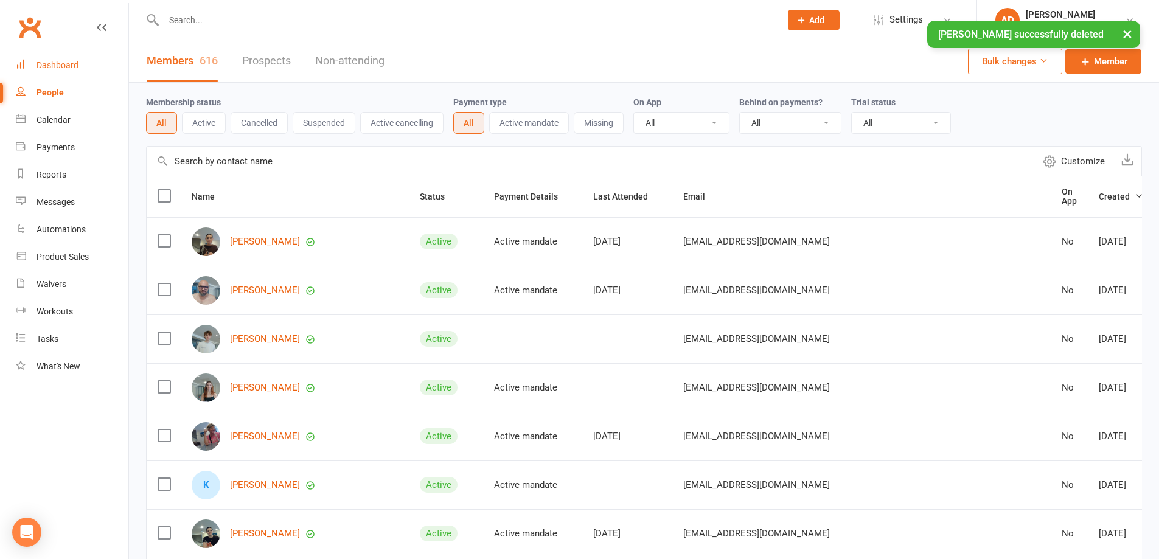
click at [71, 63] on div "Dashboard" at bounding box center [58, 65] width 42 height 10
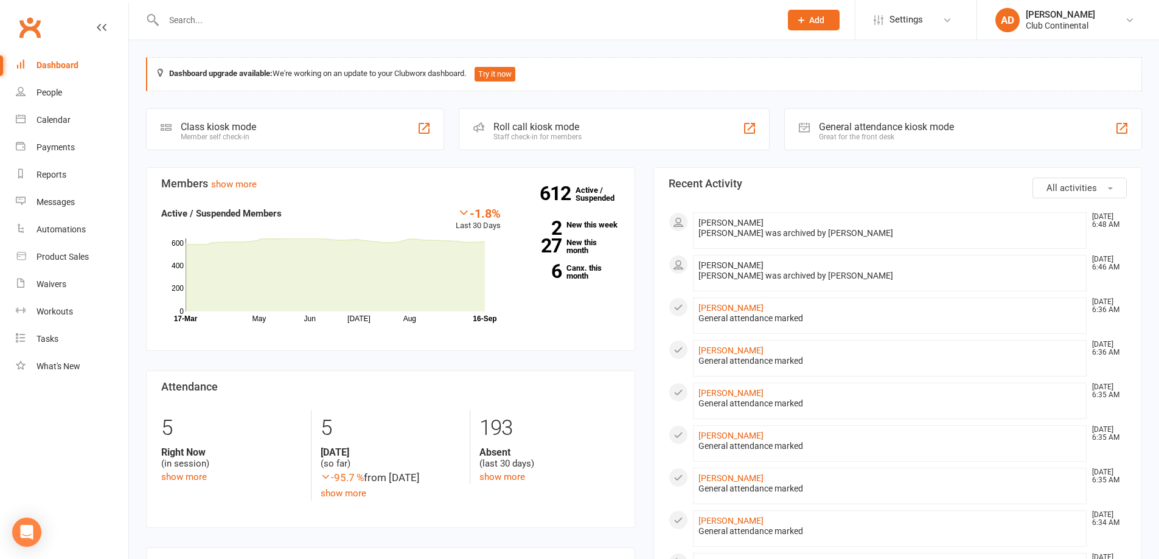
click at [1053, 480] on li "Rachael Eggar Sep 16, 6:35 AM General attendance marked" at bounding box center [890, 486] width 394 height 37
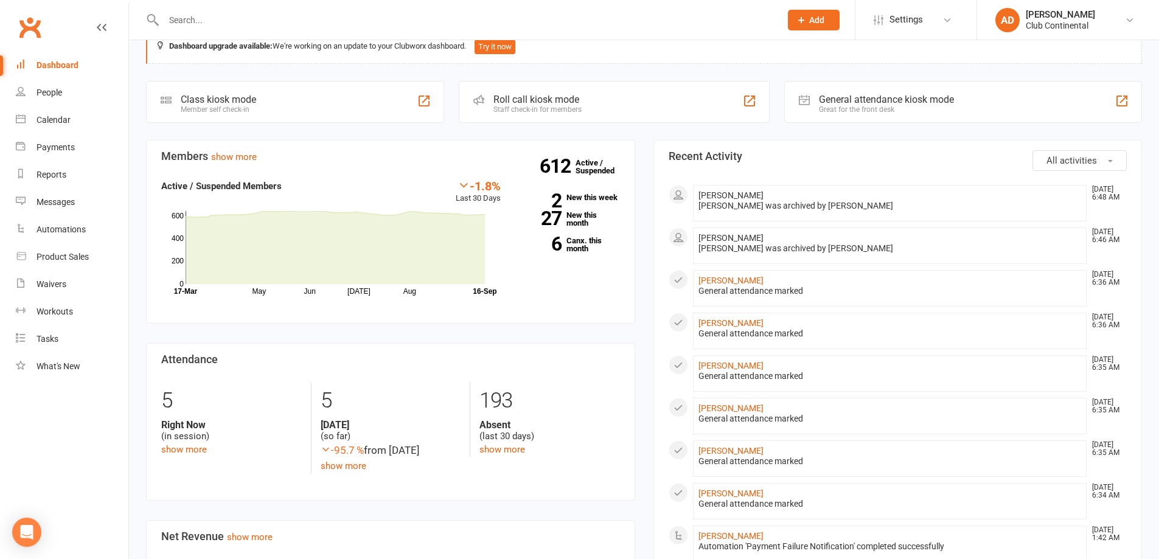
scroll to position [1, 0]
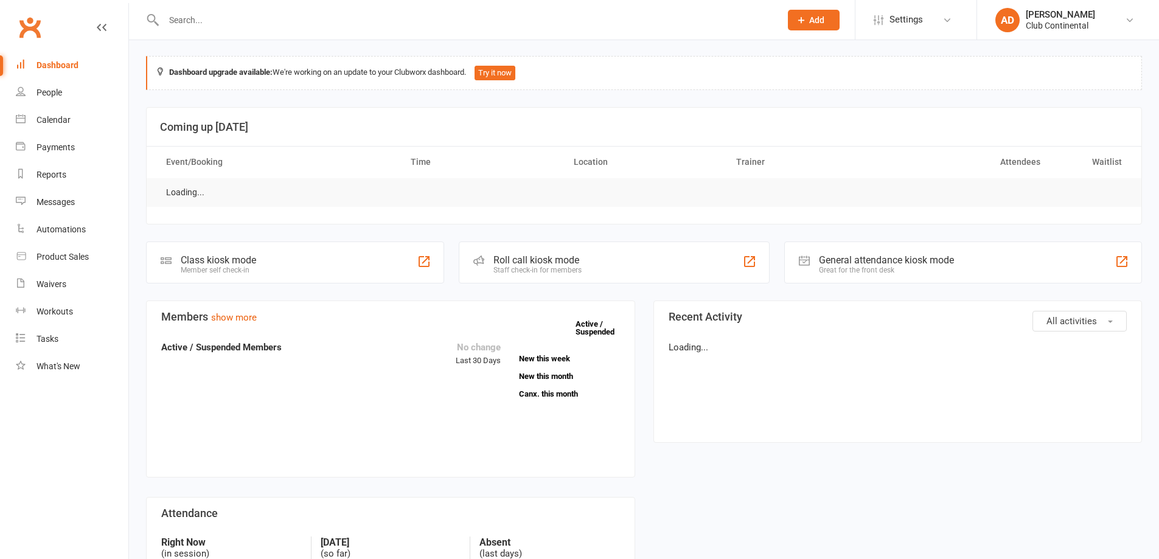
scroll to position [1, 0]
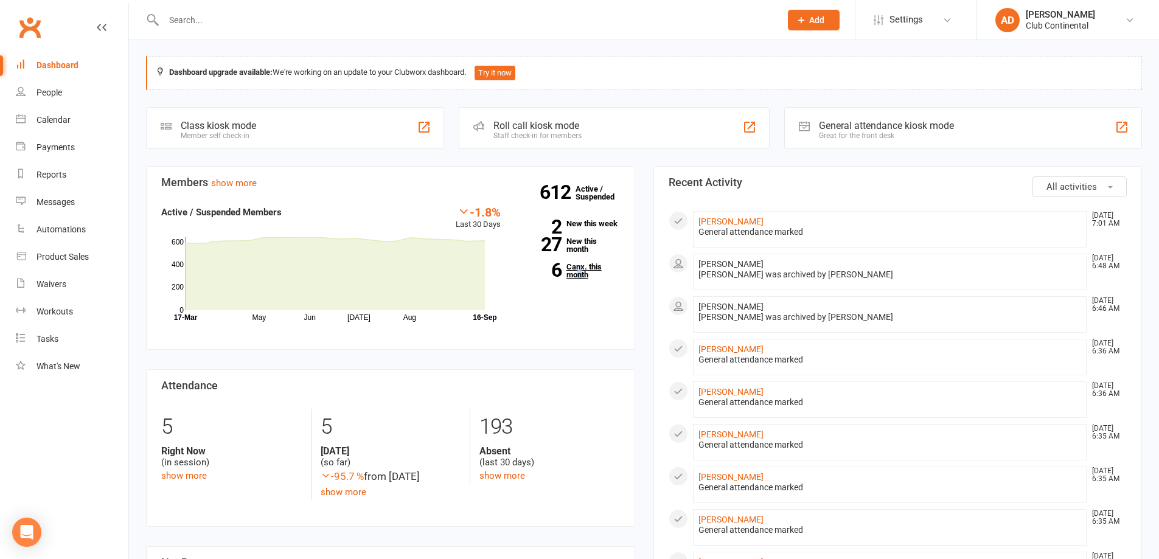
click at [580, 280] on div "612 Active / Suspended 2 New this week 27 New this month 6 Canx. this month" at bounding box center [569, 246] width 119 height 83
click at [584, 270] on link "6 Canx. this month" at bounding box center [569, 271] width 101 height 16
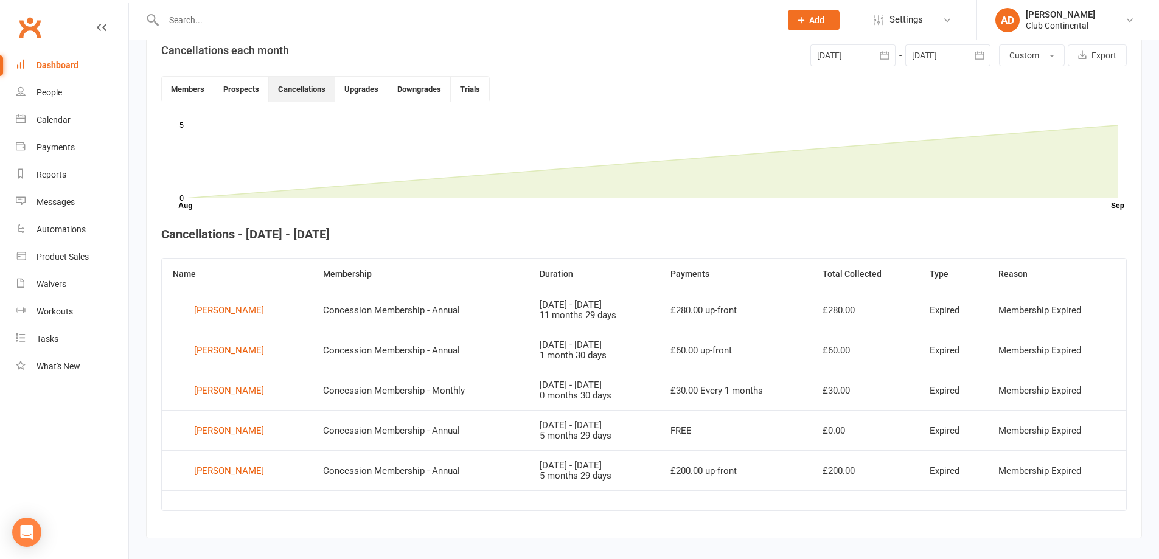
scroll to position [315, 0]
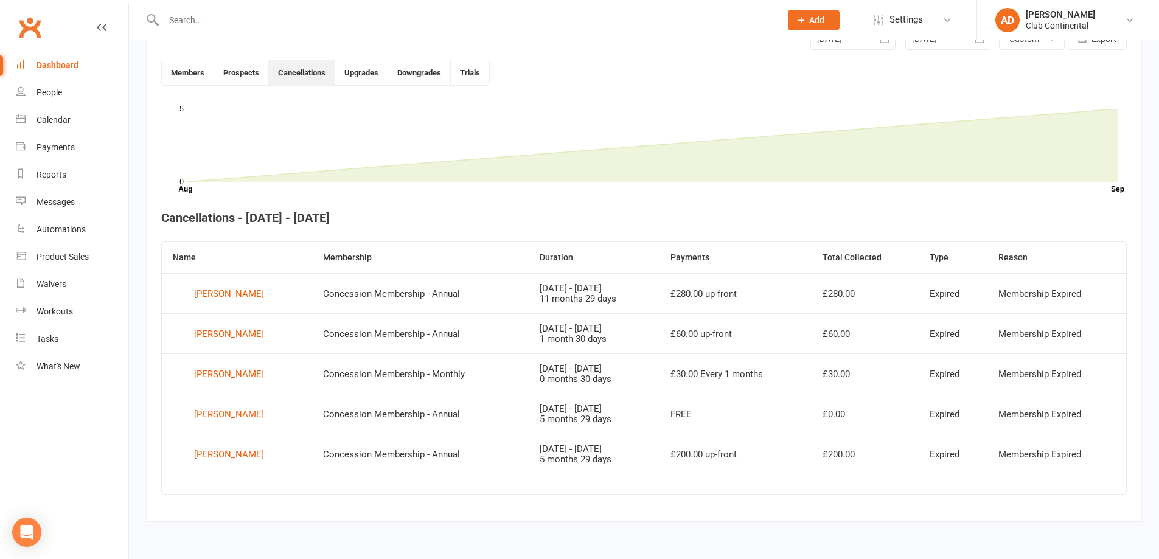
click at [54, 66] on div "Dashboard" at bounding box center [58, 65] width 42 height 10
